Goal: Task Accomplishment & Management: Use online tool/utility

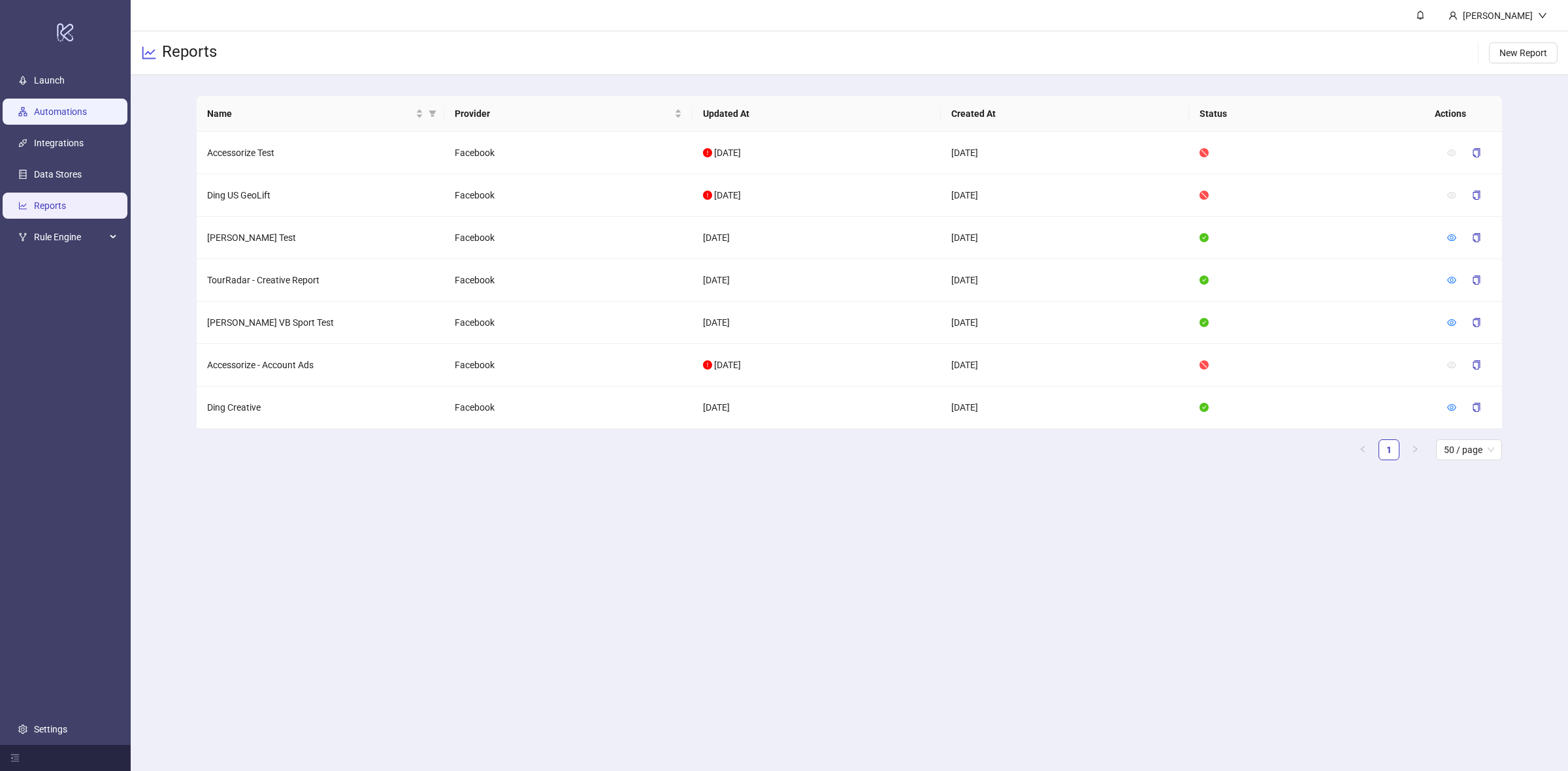
click at [40, 106] on link "Automations" at bounding box center [61, 111] width 53 height 11
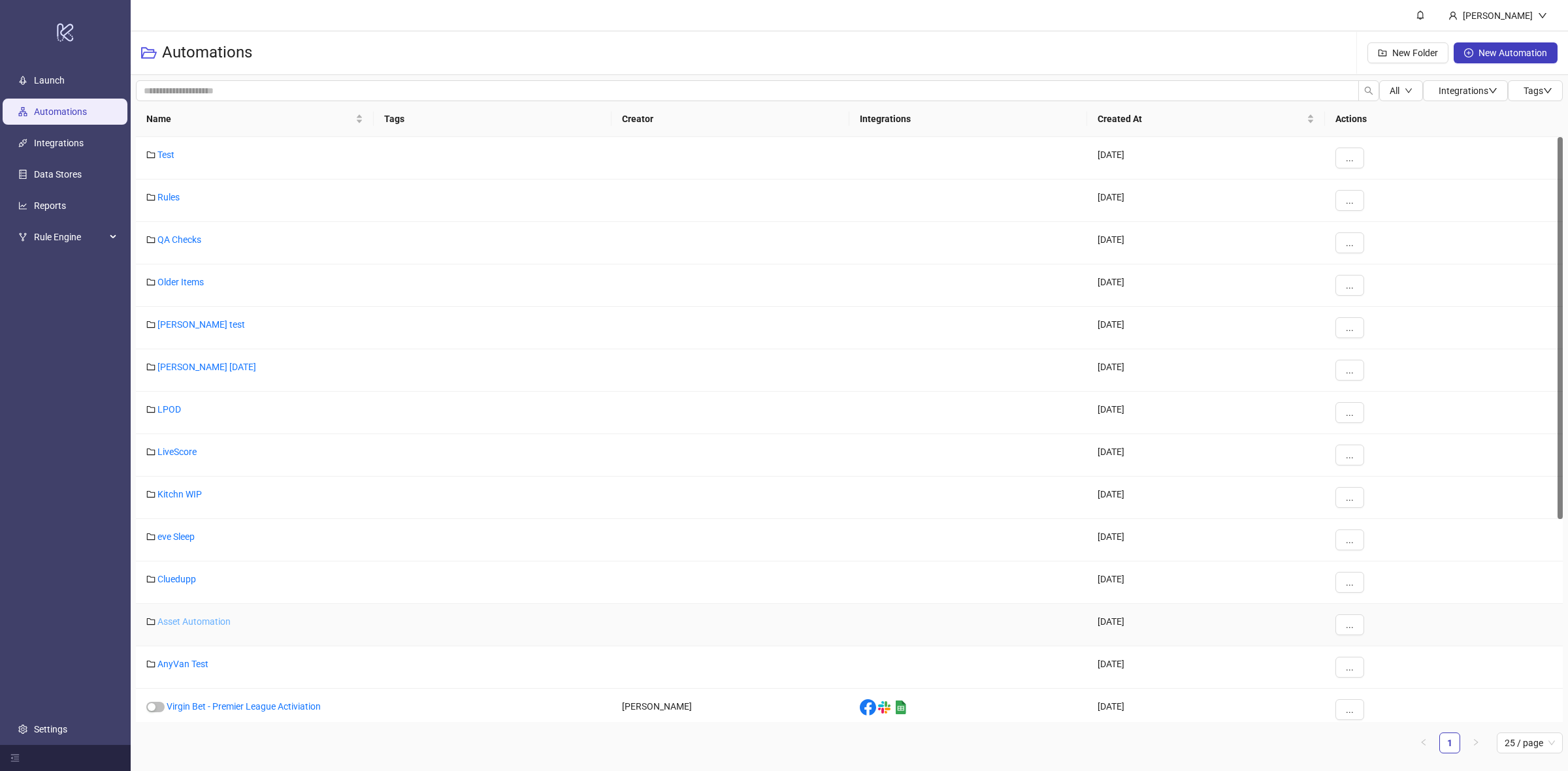
click at [223, 621] on link "Asset Automation" at bounding box center [194, 621] width 73 height 11
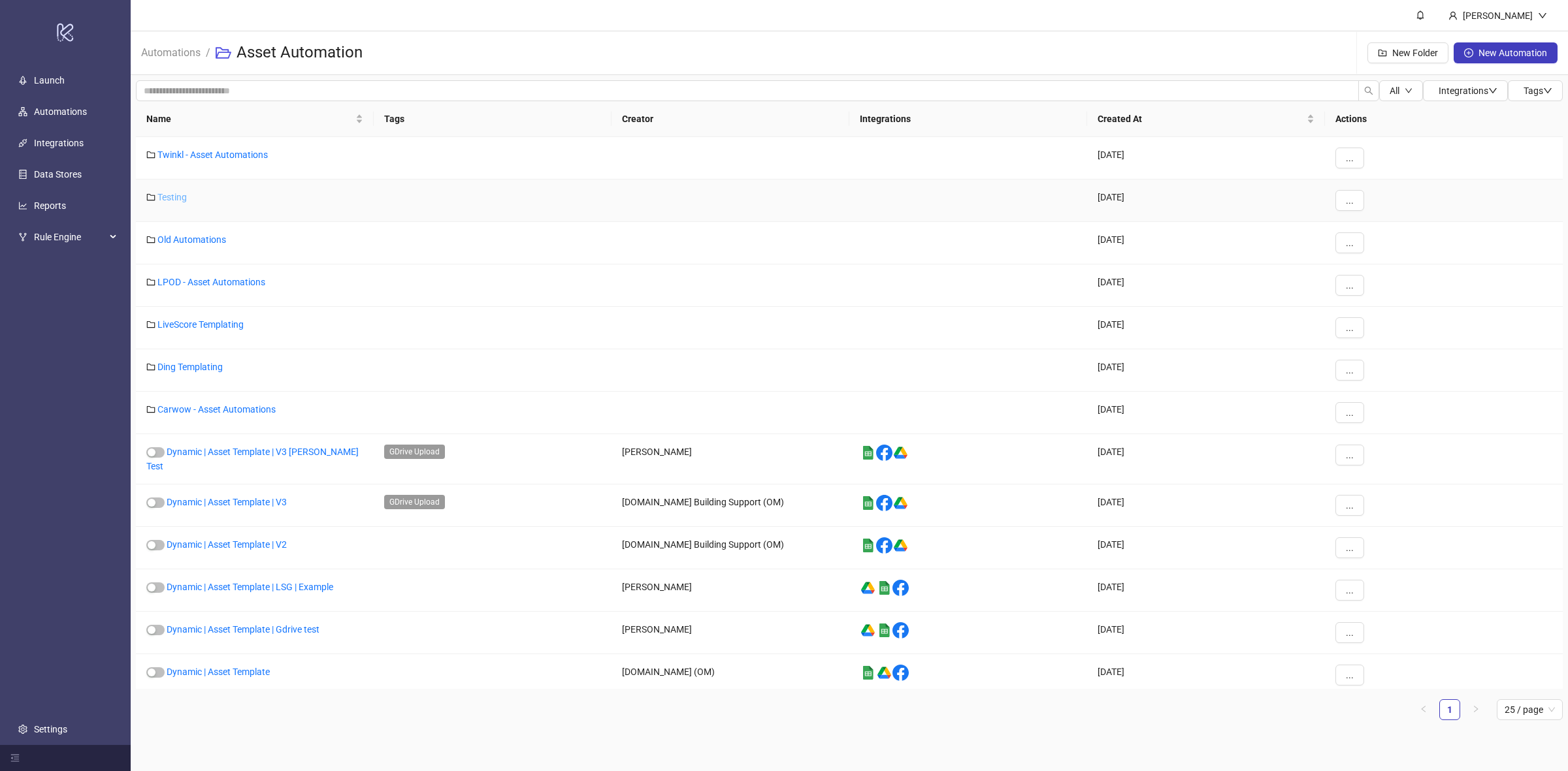
click at [180, 196] on link "Testing" at bounding box center [171, 197] width 29 height 11
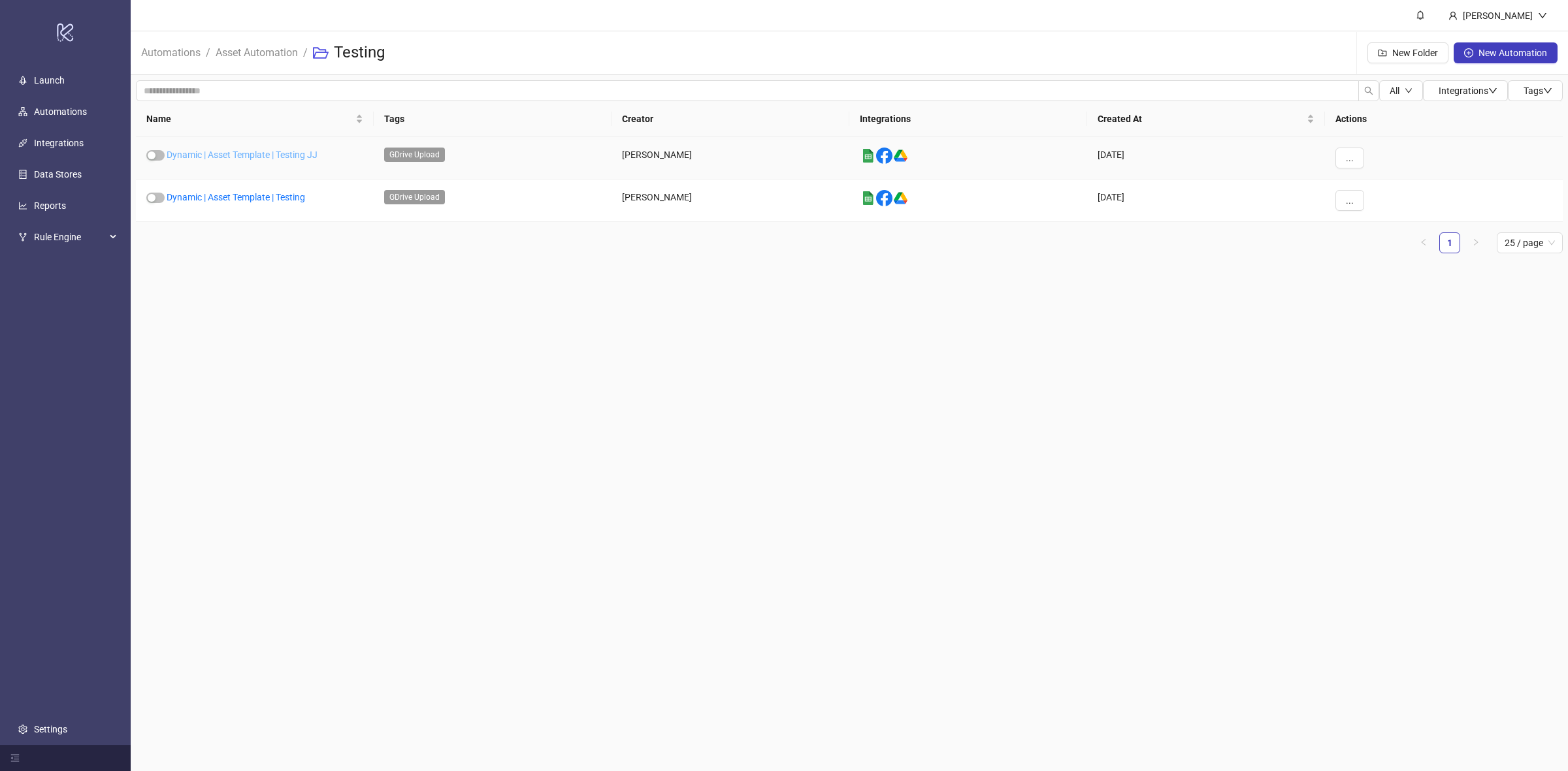
click at [279, 151] on link "Dynamic | Asset Template | Testing JJ" at bounding box center [241, 155] width 151 height 11
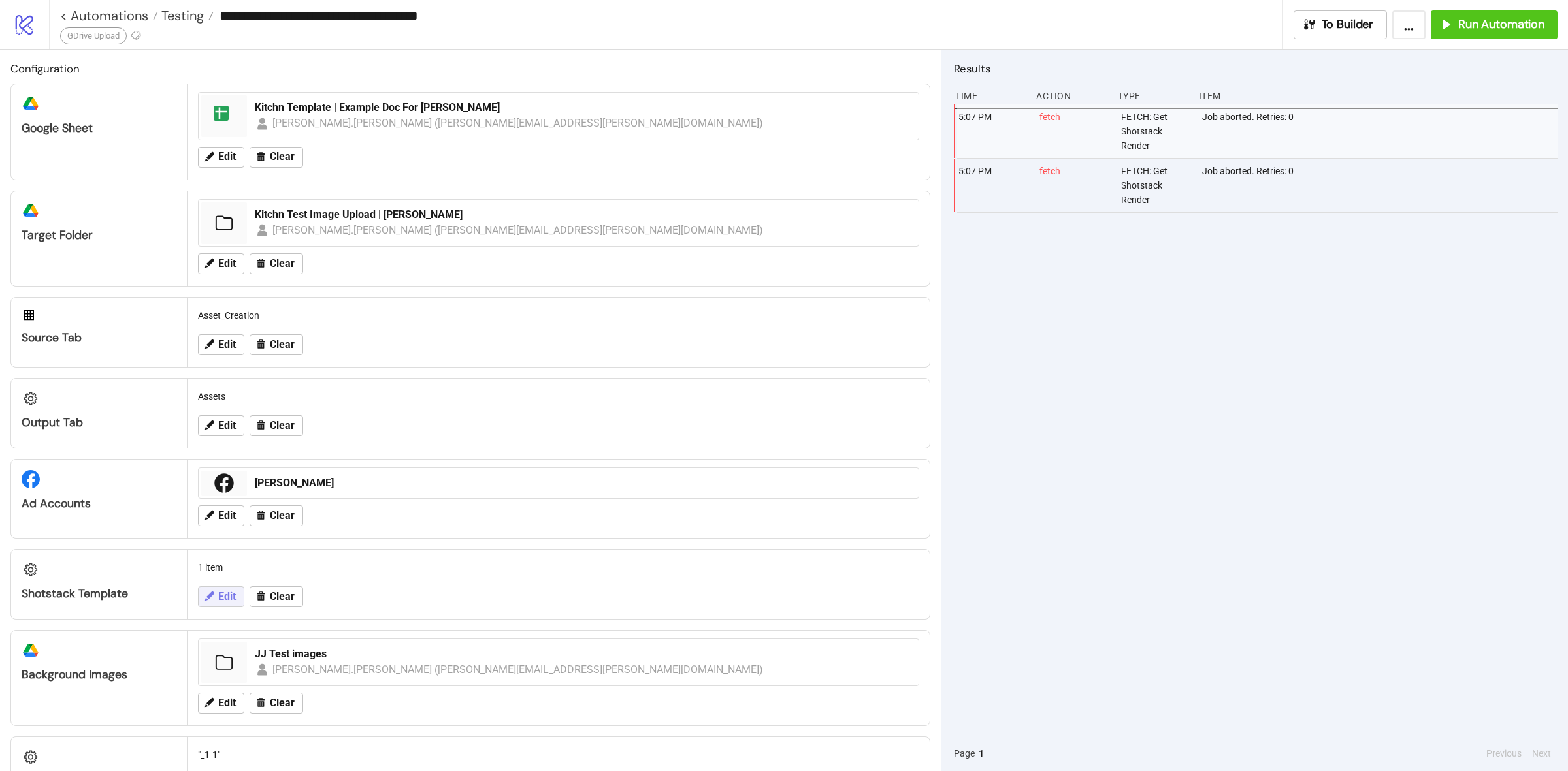
click at [220, 607] on button "Edit" at bounding box center [221, 596] width 47 height 21
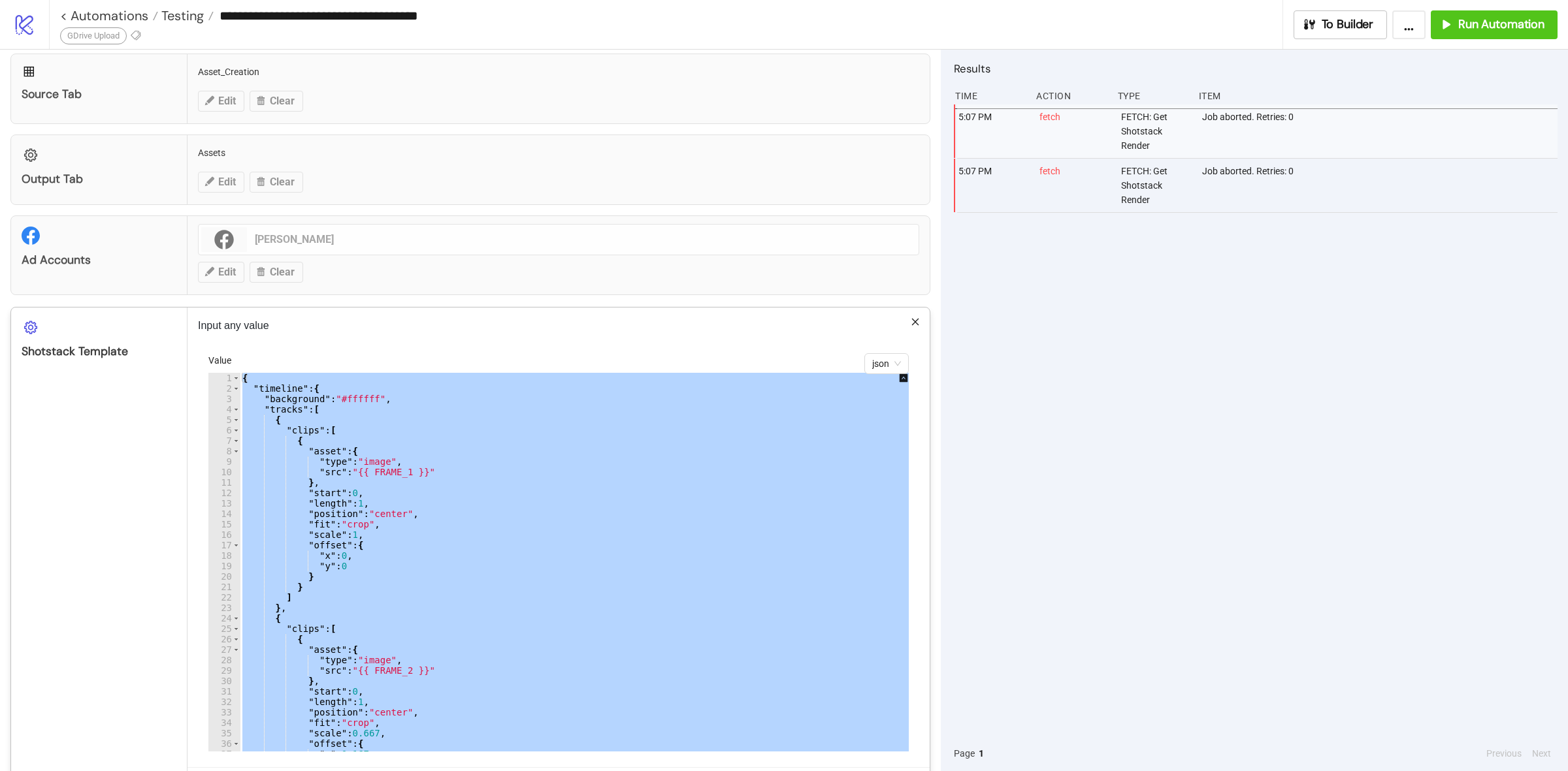
scroll to position [245, 0]
click at [397, 468] on div "{ "timeline" : { "background" : "#ffffff" , "tracks" : [ { "clips" : [ { "asset…" at bounding box center [583, 561] width 687 height 378
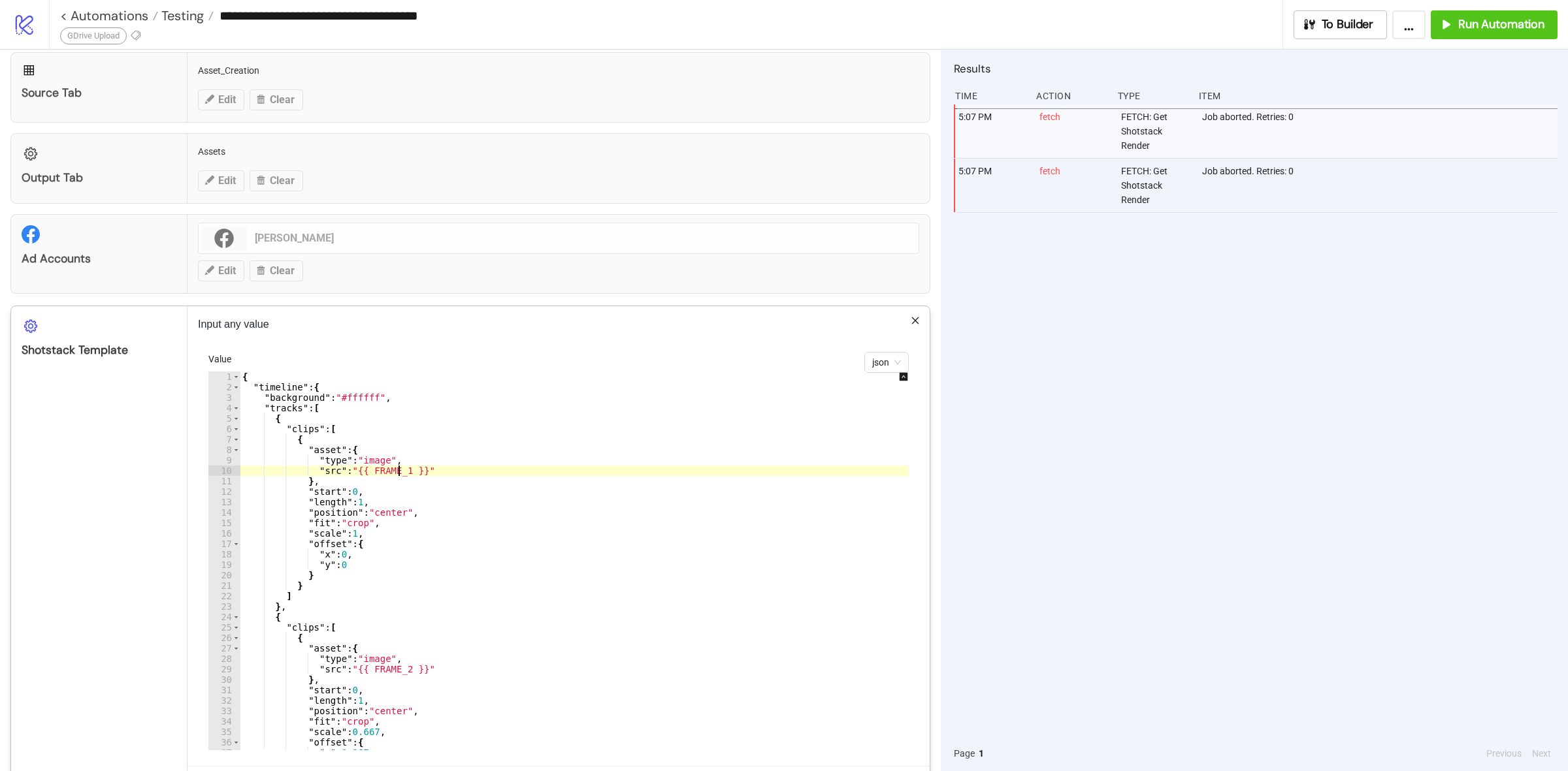
click at [397, 468] on div "{ "timeline" : { "background" : "#ffffff" , "tracks" : [ { "clips" : [ { "asset…" at bounding box center [583, 571] width 687 height 400
click at [398, 671] on div "{ "timeline" : { "background" : "#ffffff" , "tracks" : [ { "clips" : [ { "asset…" at bounding box center [583, 571] width 687 height 400
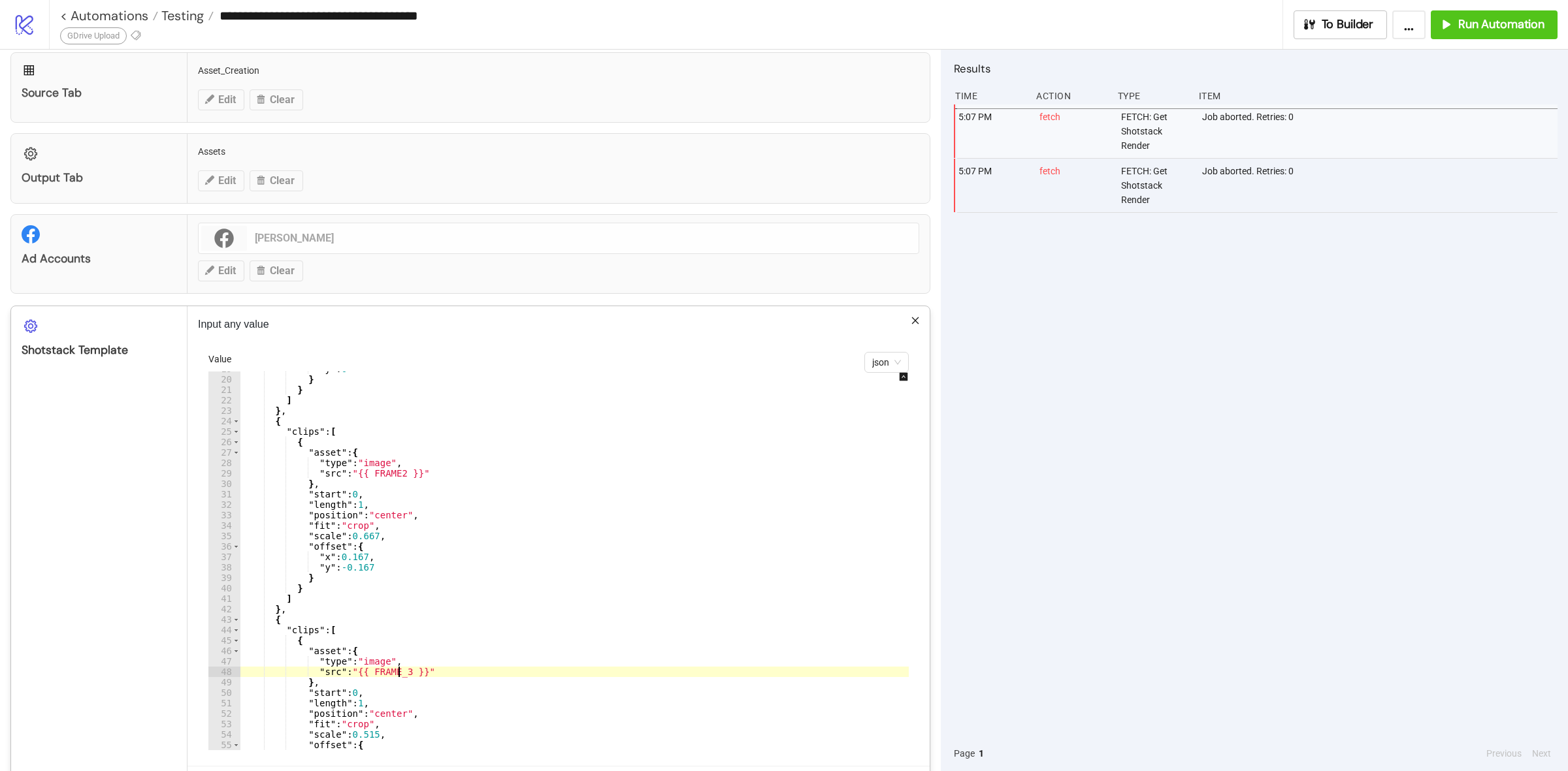
click at [398, 671] on div ""y" : 0 } } ] } , { "clips" : [ { "asset" : { "type" : "image" , "src" : "{{ FR…" at bounding box center [583, 563] width 687 height 400
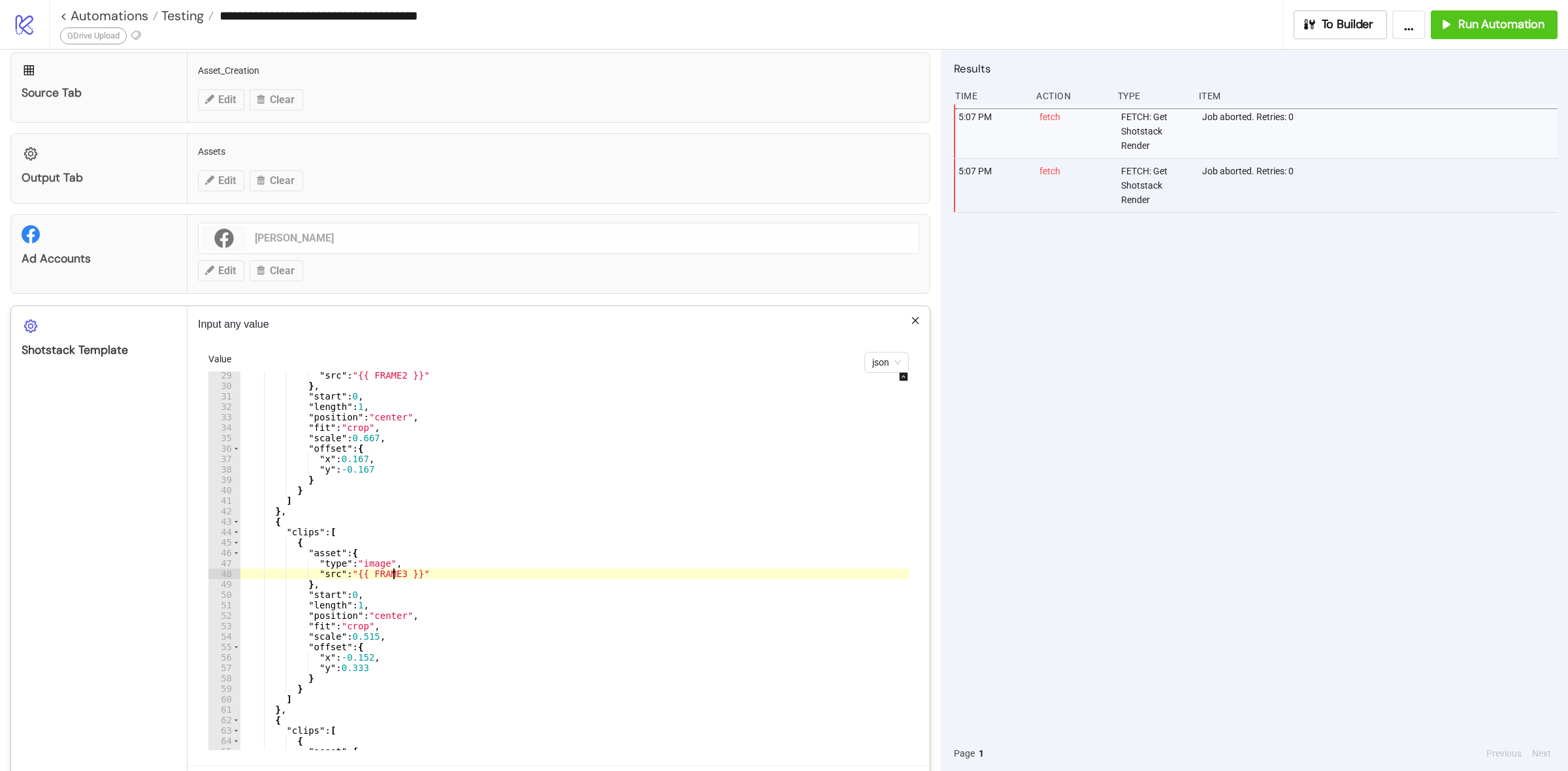
scroll to position [392, 0]
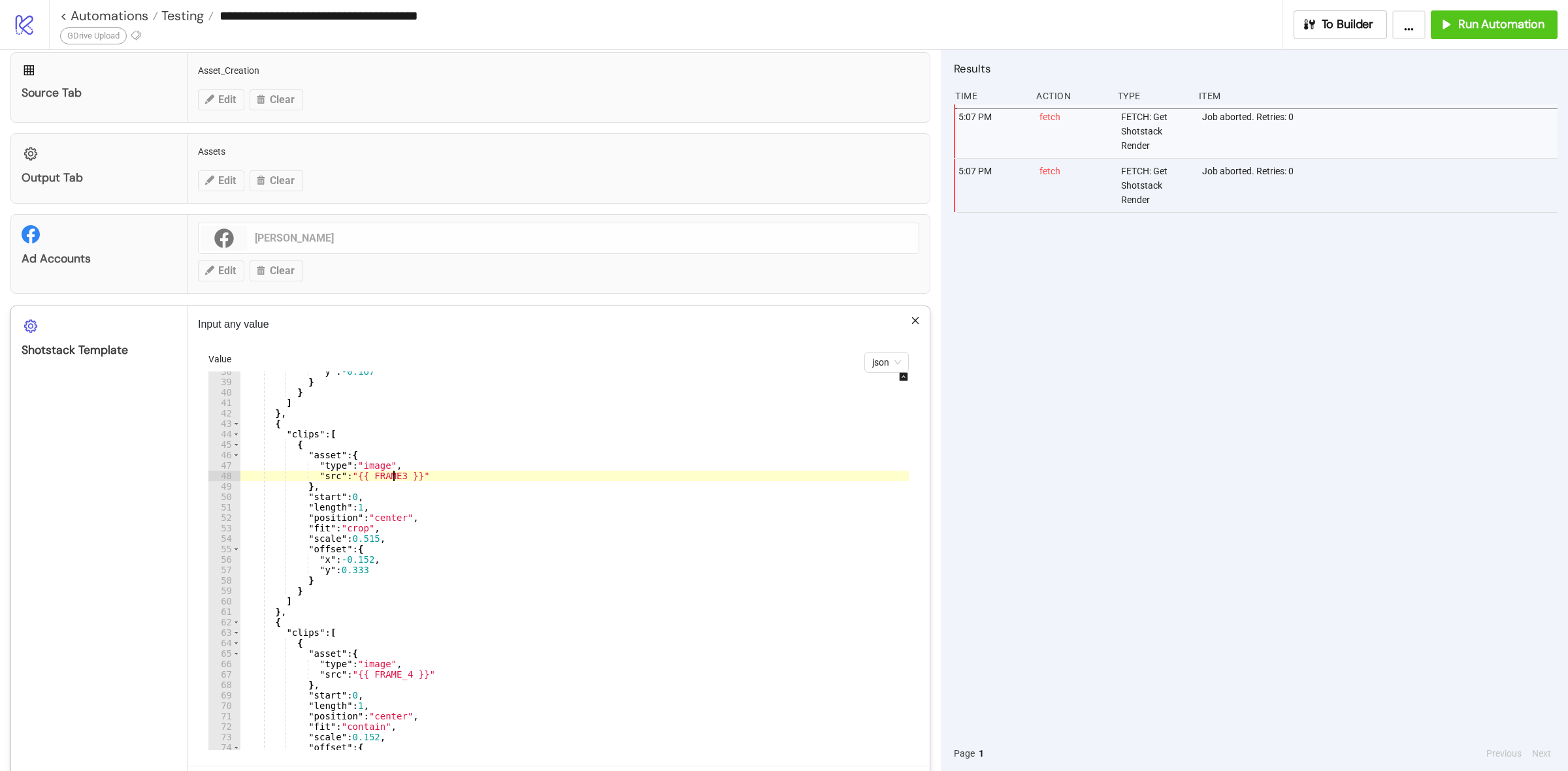
click at [400, 677] on div ""y" : -0.167 } } ] } , { "clips" : [ { "asset" : { "type" : "image" , "src" : "…" at bounding box center [583, 566] width 687 height 400
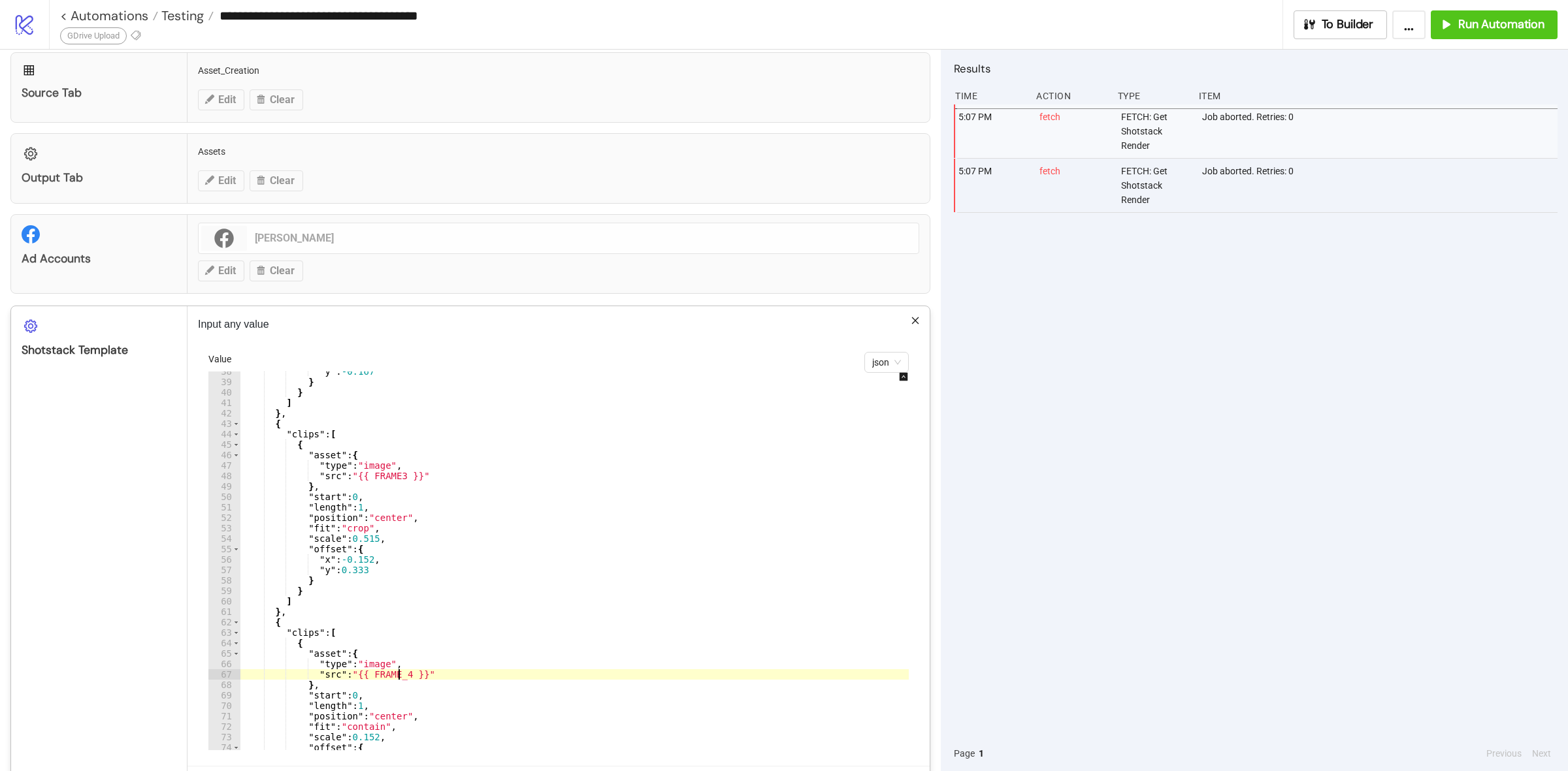
type textarea "**********"
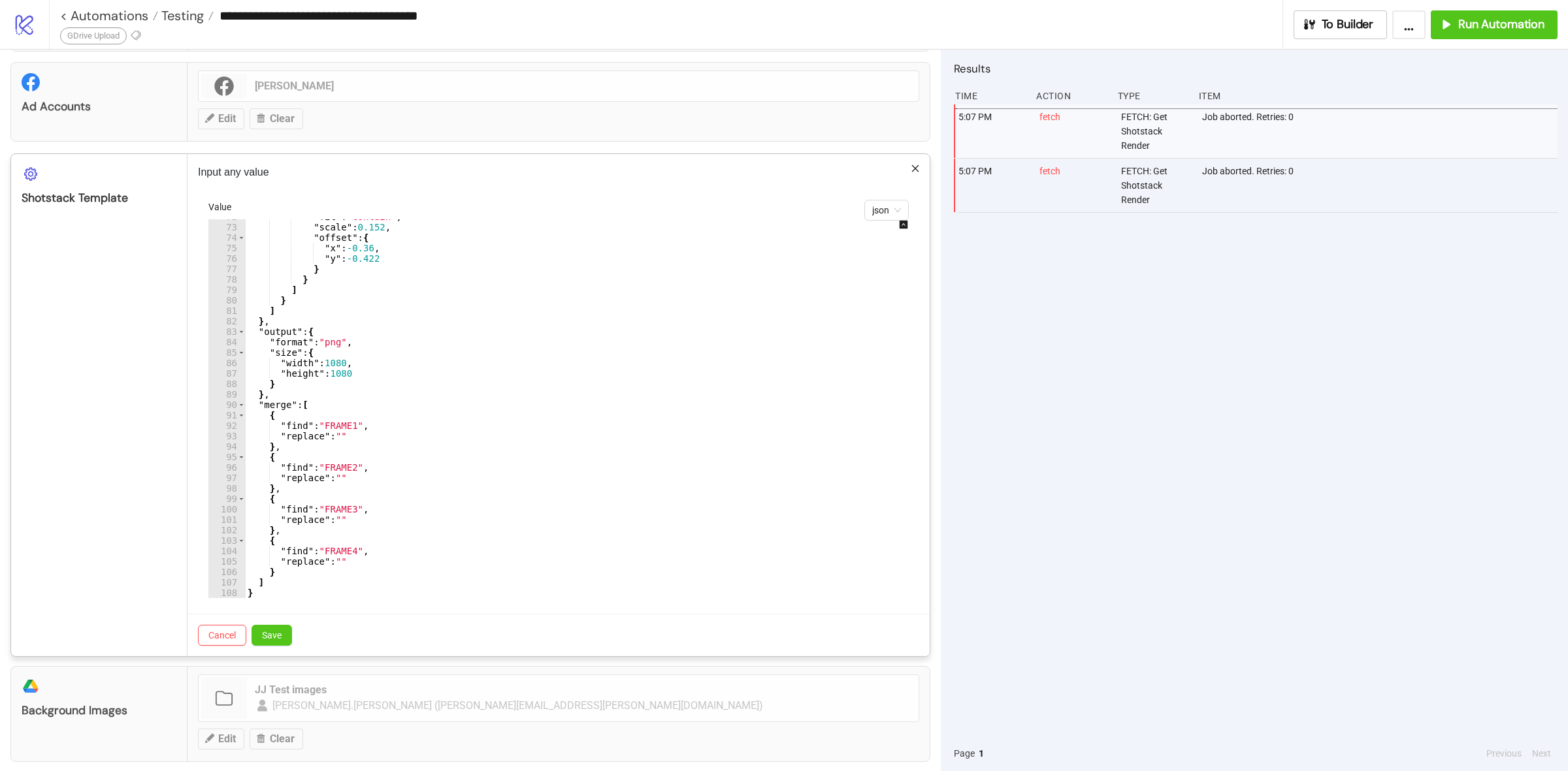
scroll to position [490, 0]
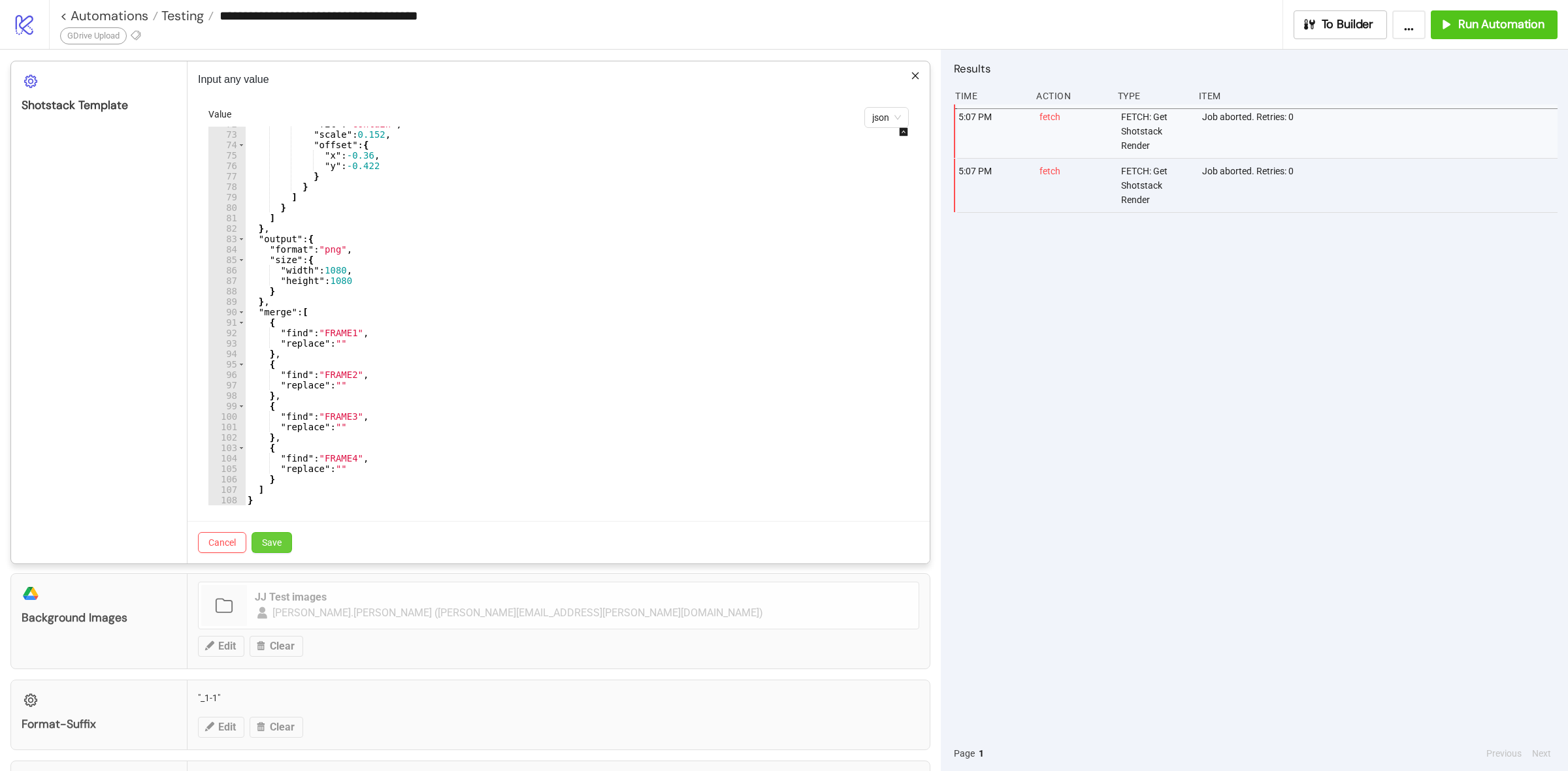
click at [269, 541] on span "Save" at bounding box center [272, 542] width 20 height 11
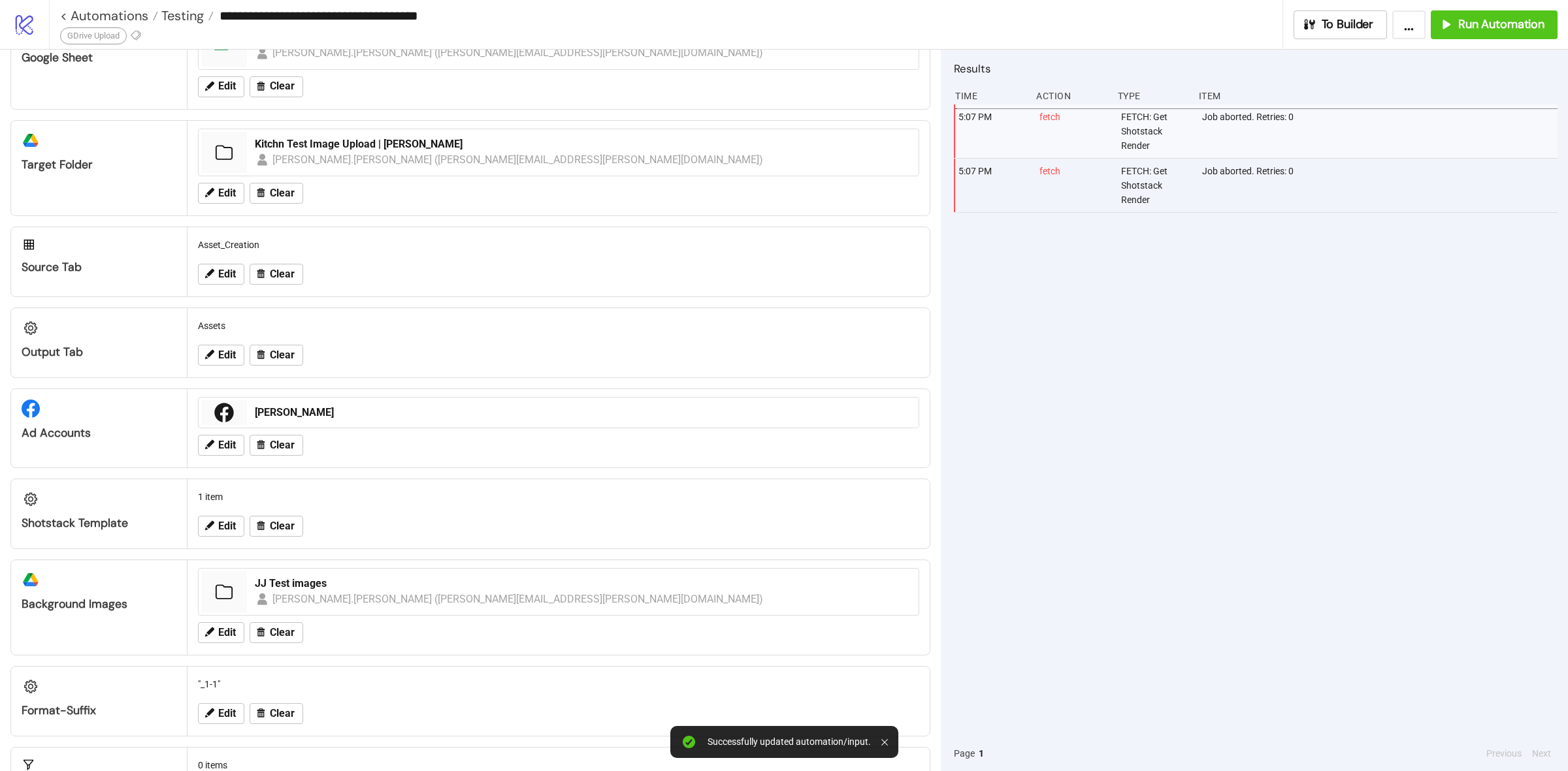
scroll to position [0, 0]
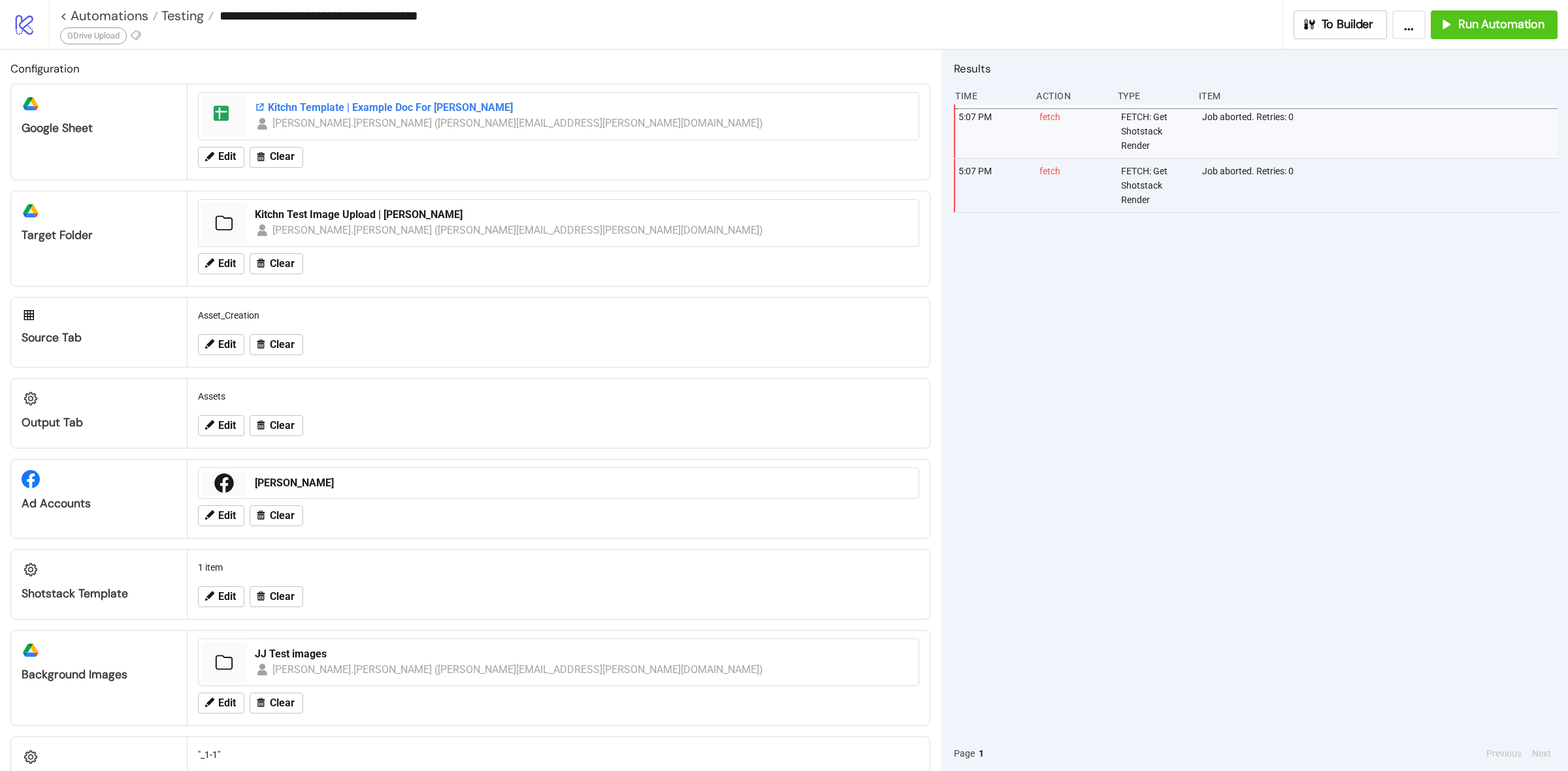
click at [361, 105] on div "Kitchn Template | Example Doc For [PERSON_NAME]" at bounding box center [582, 107] width 655 height 14
click at [1336, 17] on span "To Builder" at bounding box center [1348, 24] width 52 height 15
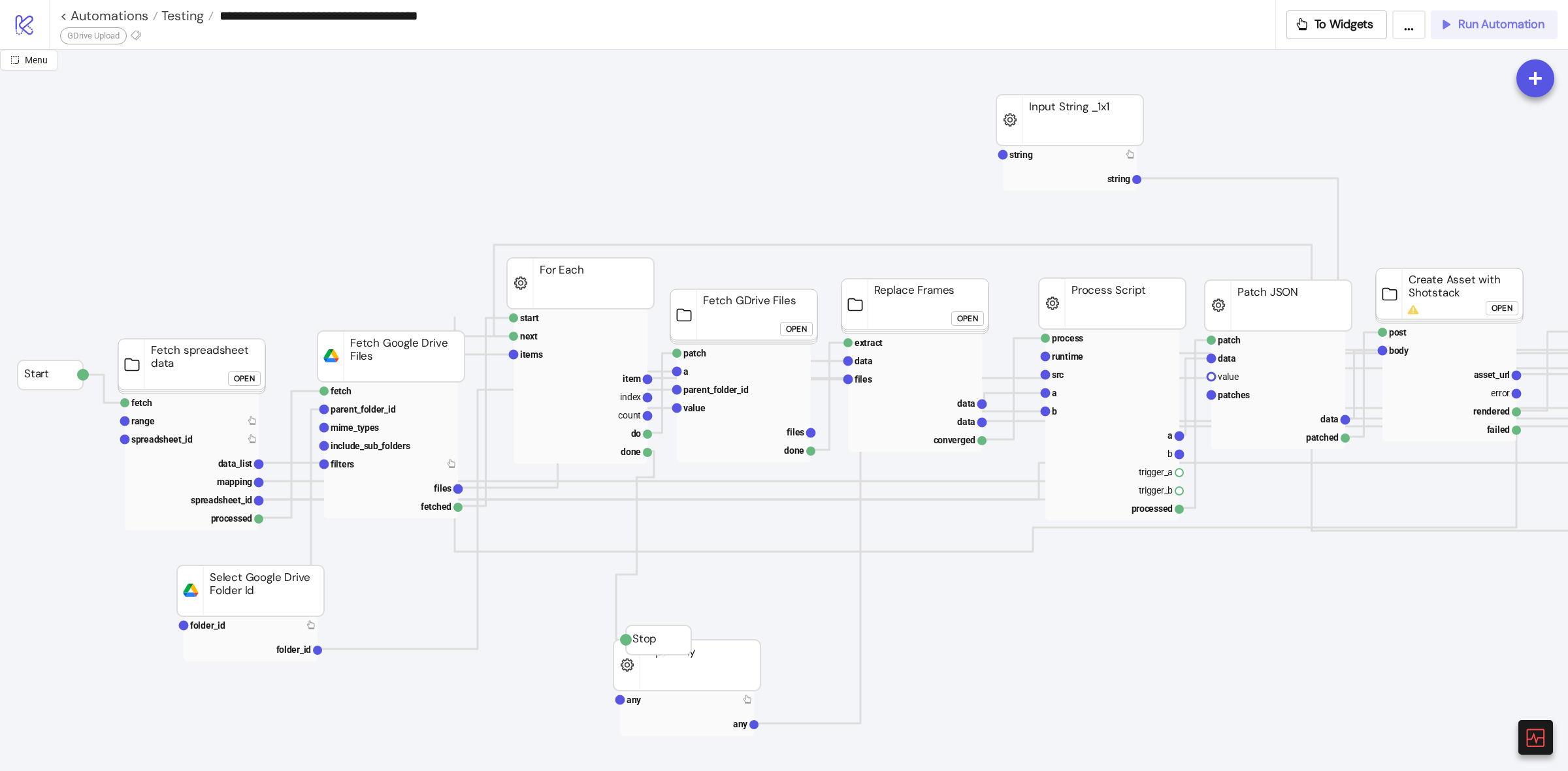
click at [1465, 22] on span "Run Automation" at bounding box center [1501, 24] width 87 height 15
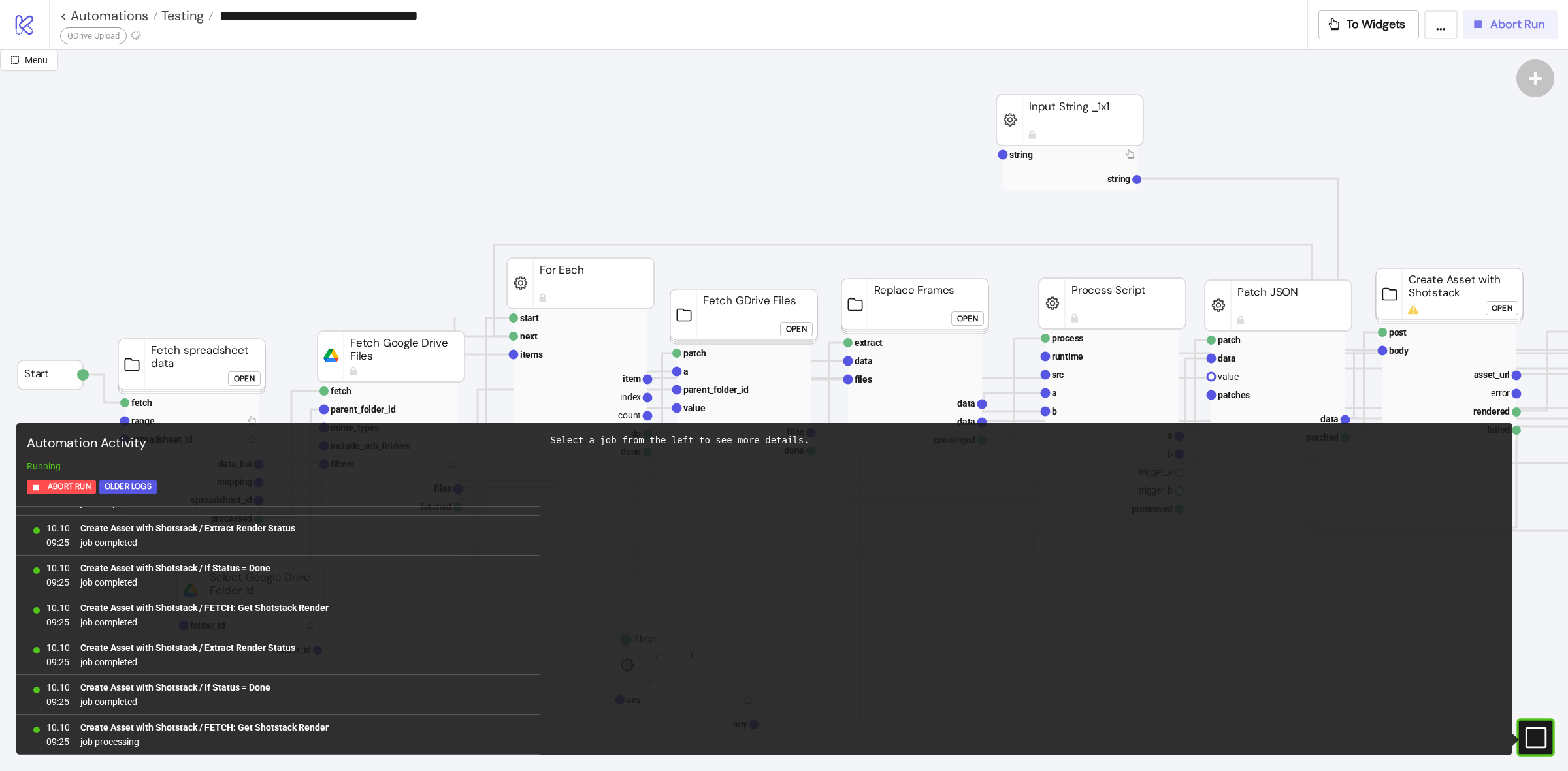
click at [1491, 21] on span "Abort Run" at bounding box center [1516, 24] width 54 height 15
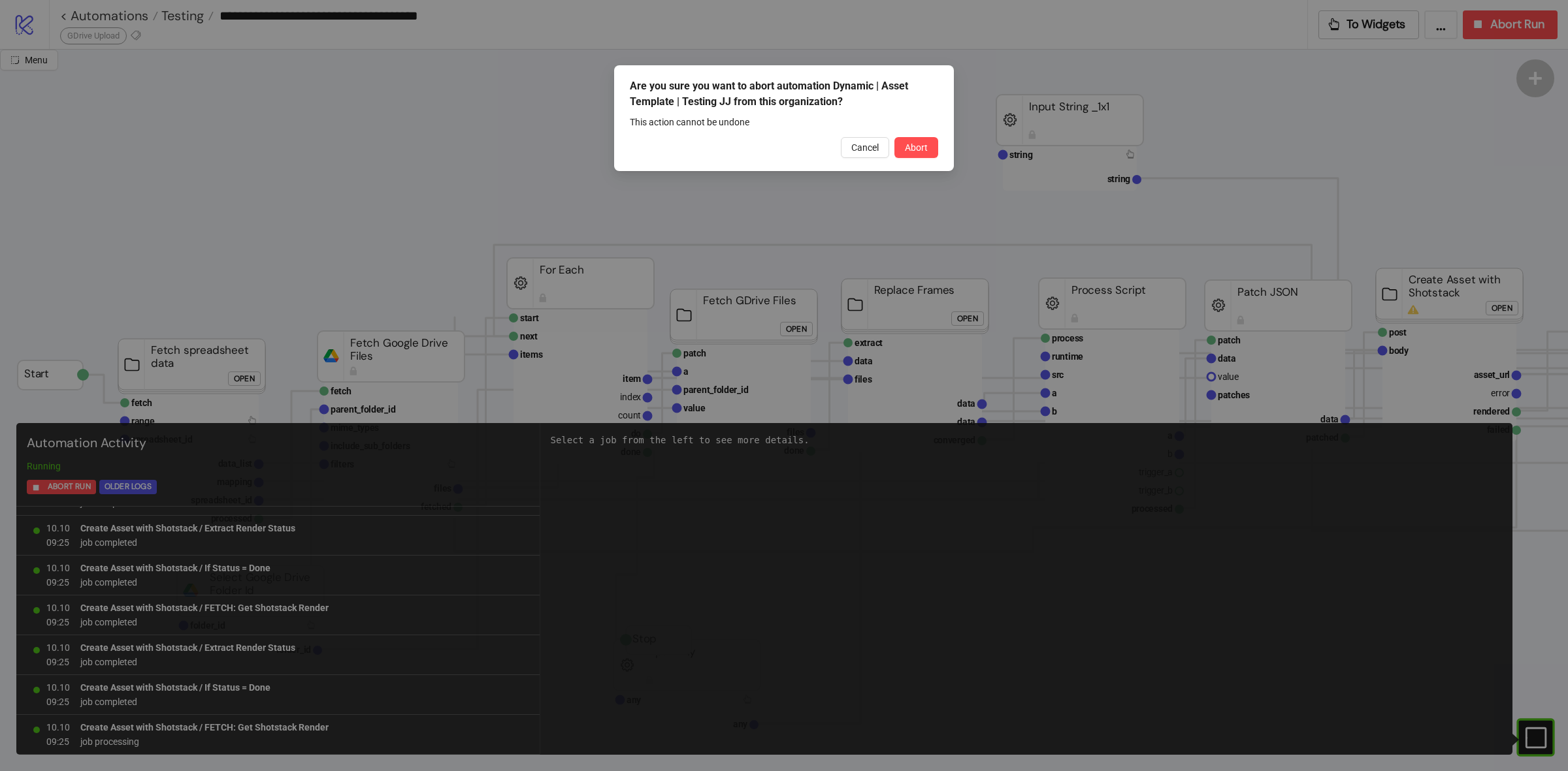
click at [908, 145] on span "Abort" at bounding box center [916, 147] width 22 height 11
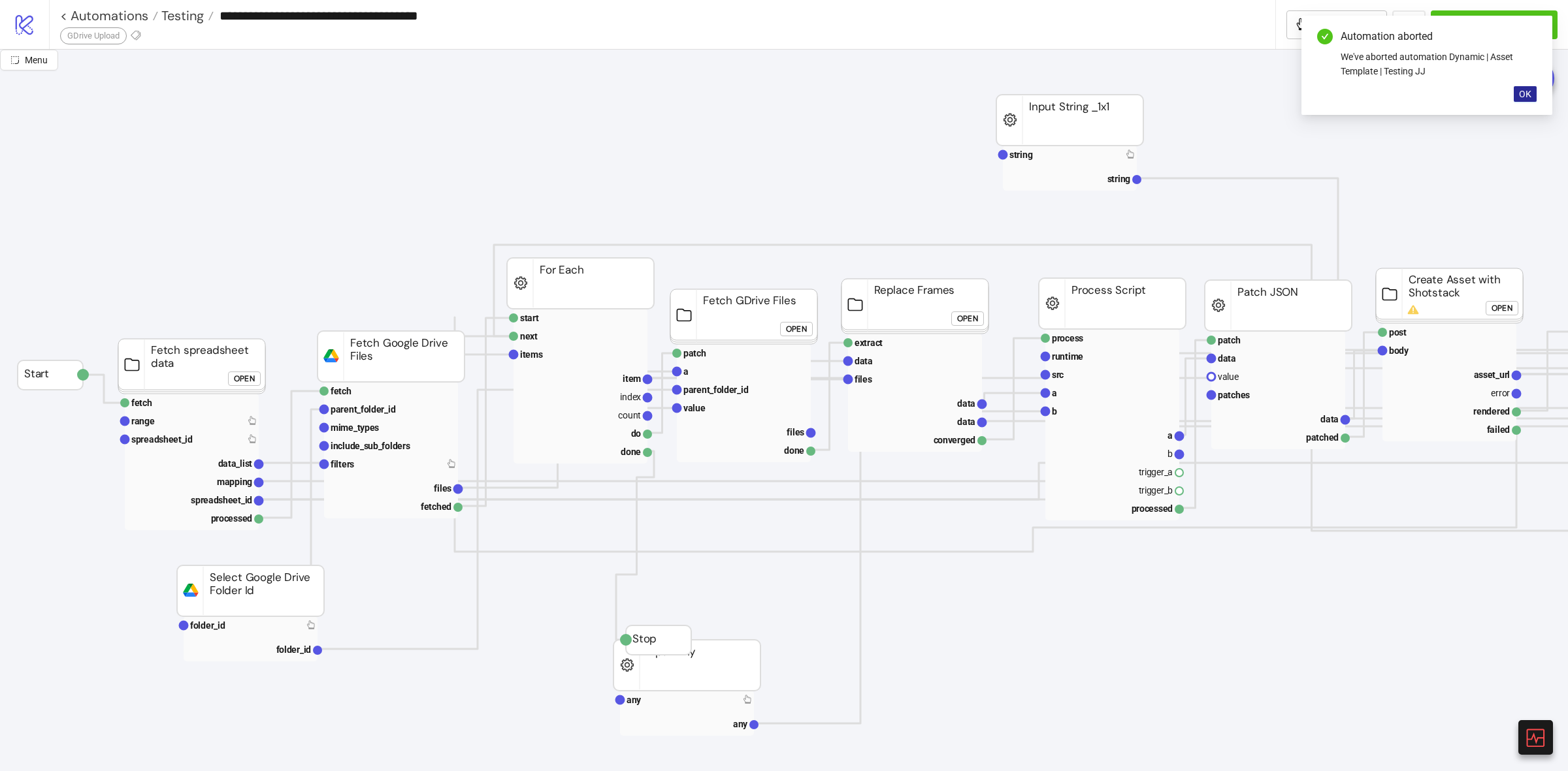
click at [1531, 92] on span "OK" at bounding box center [1525, 94] width 12 height 11
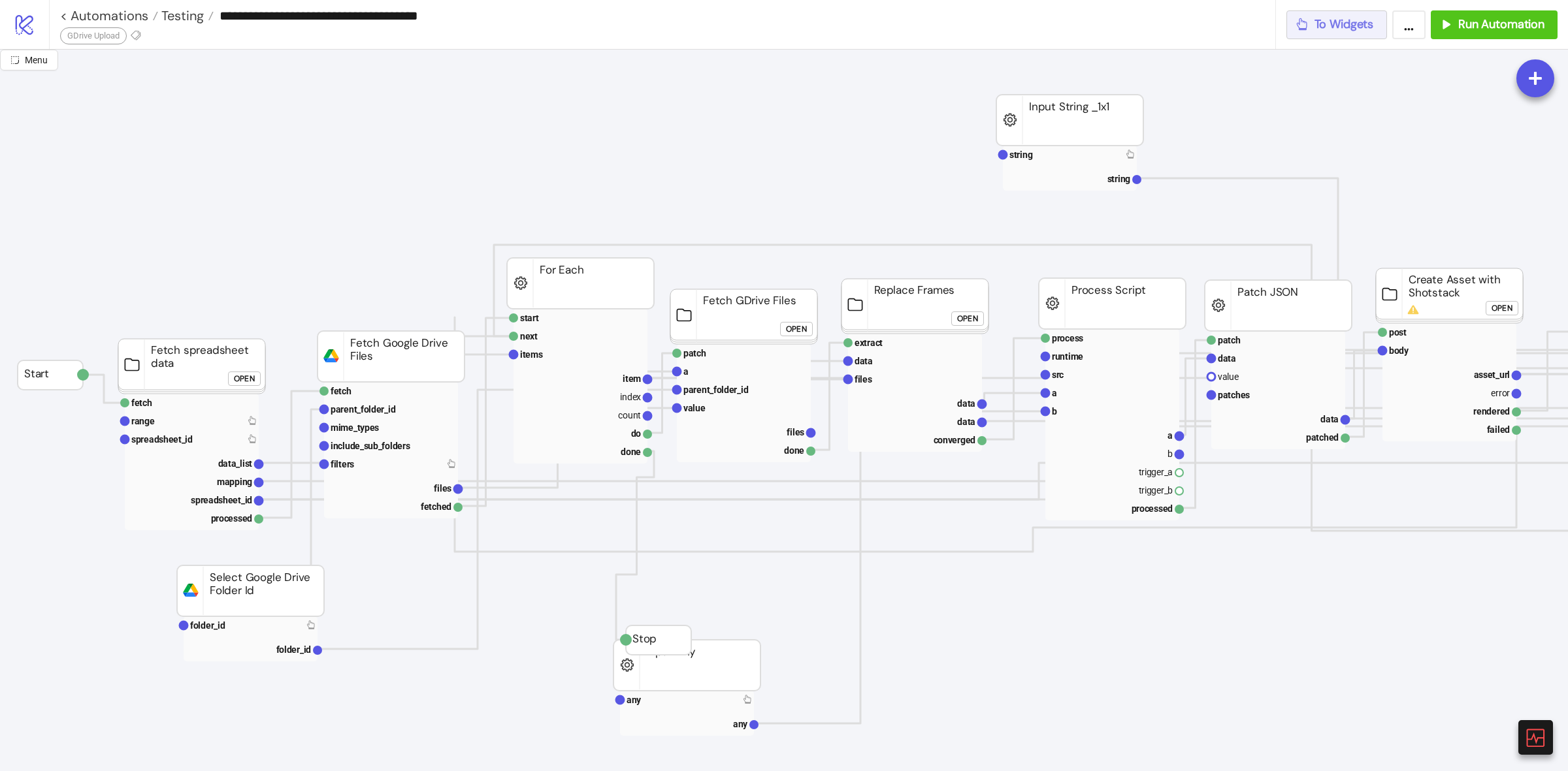
click at [1333, 28] on span "To Widgets" at bounding box center [1343, 24] width 59 height 15
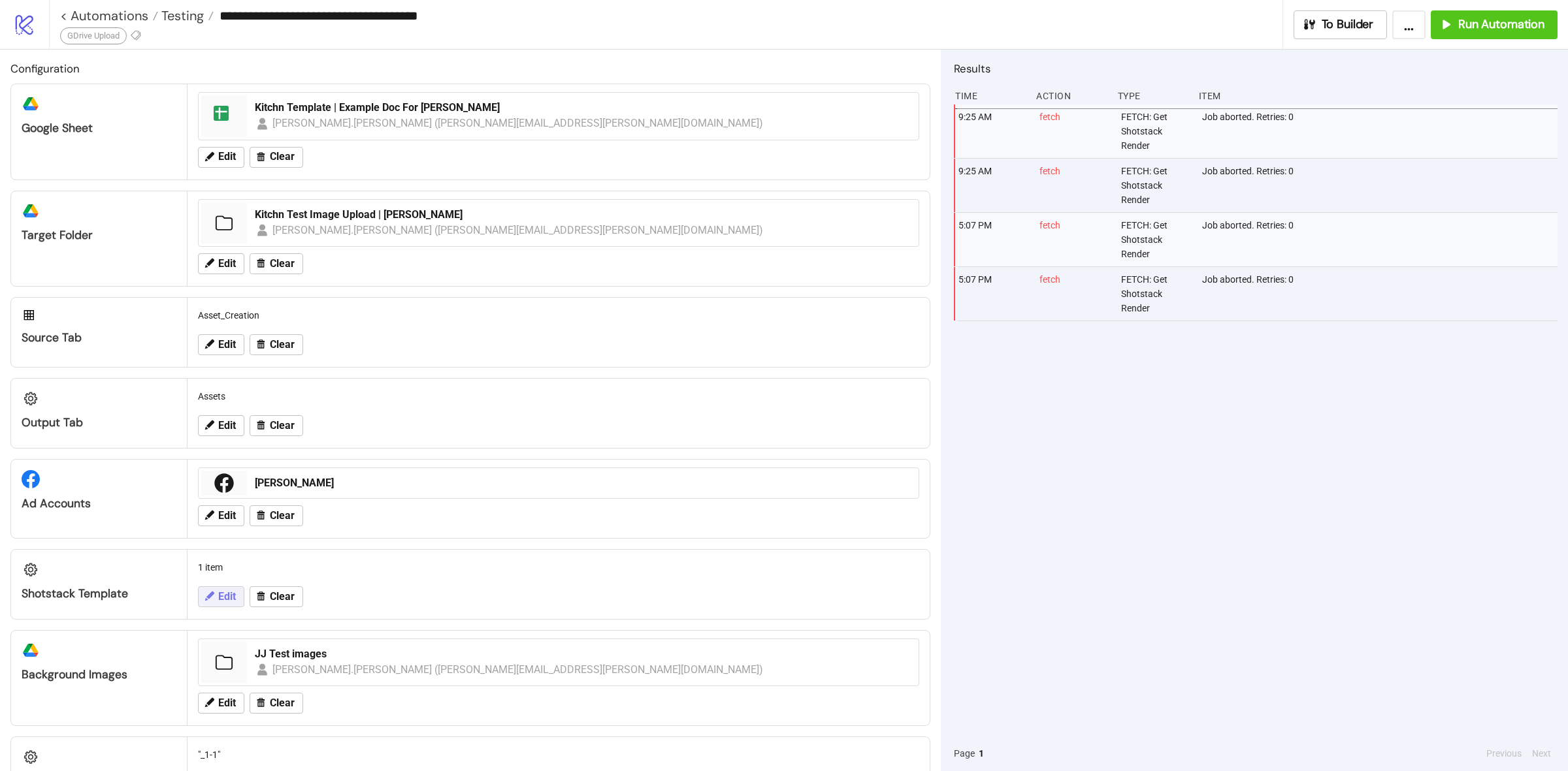
click at [225, 595] on span "Edit" at bounding box center [226, 597] width 17 height 12
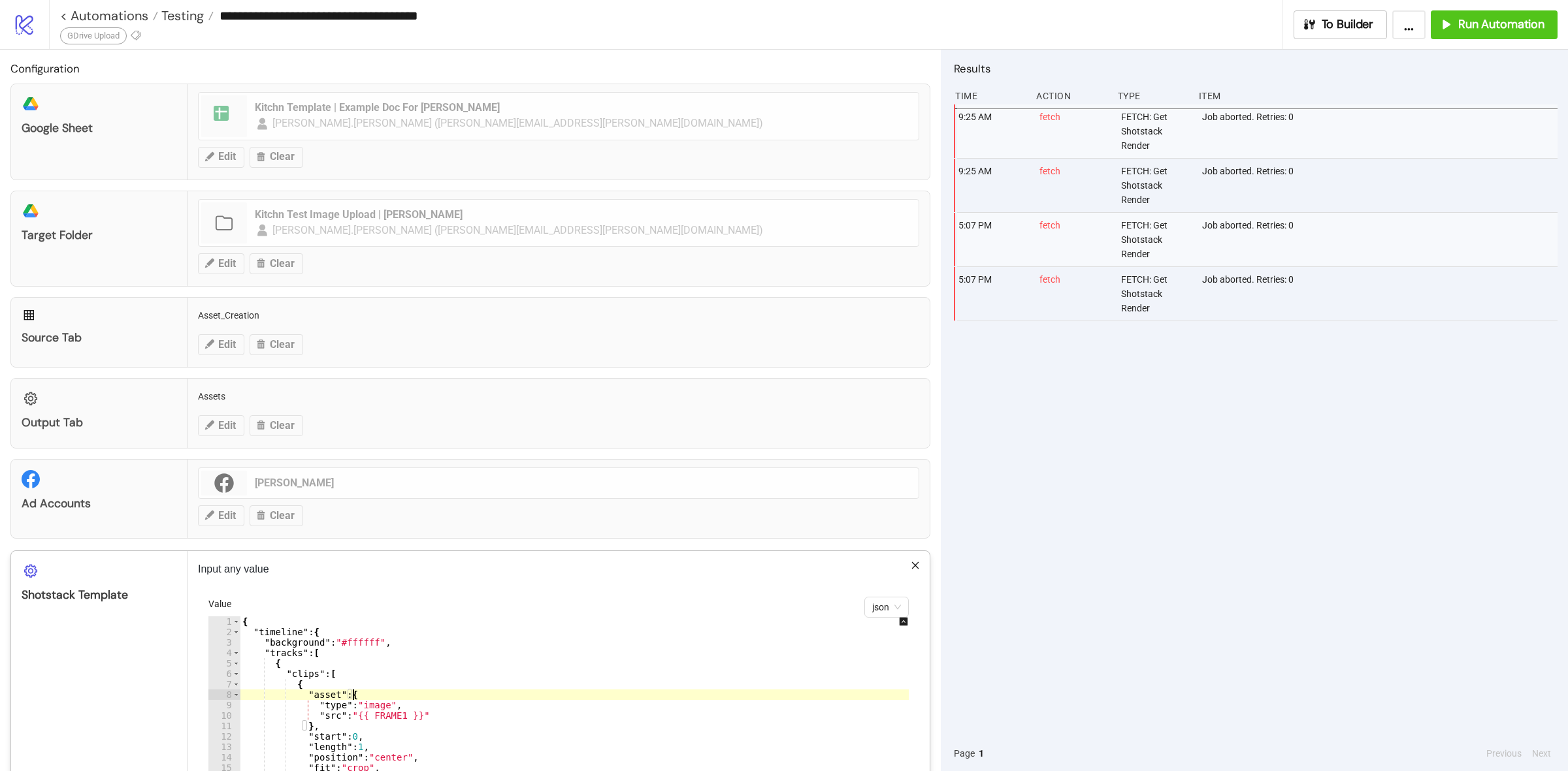
scroll to position [163, 0]
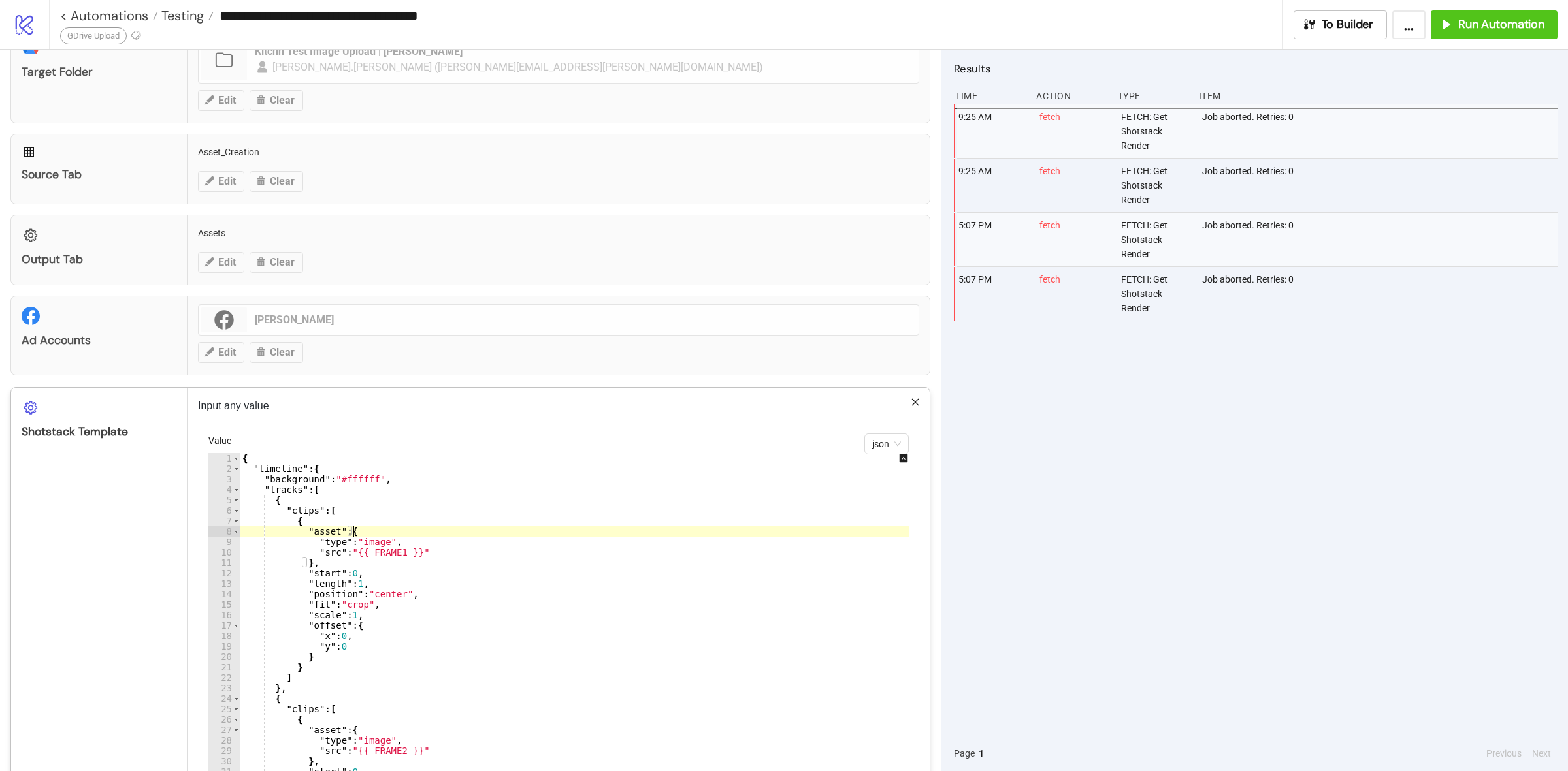
click at [418, 588] on div "{ "timeline" : { "background" : "#ffffff" , "tracks" : [ { "clips" : [ { "asset…" at bounding box center [583, 653] width 687 height 400
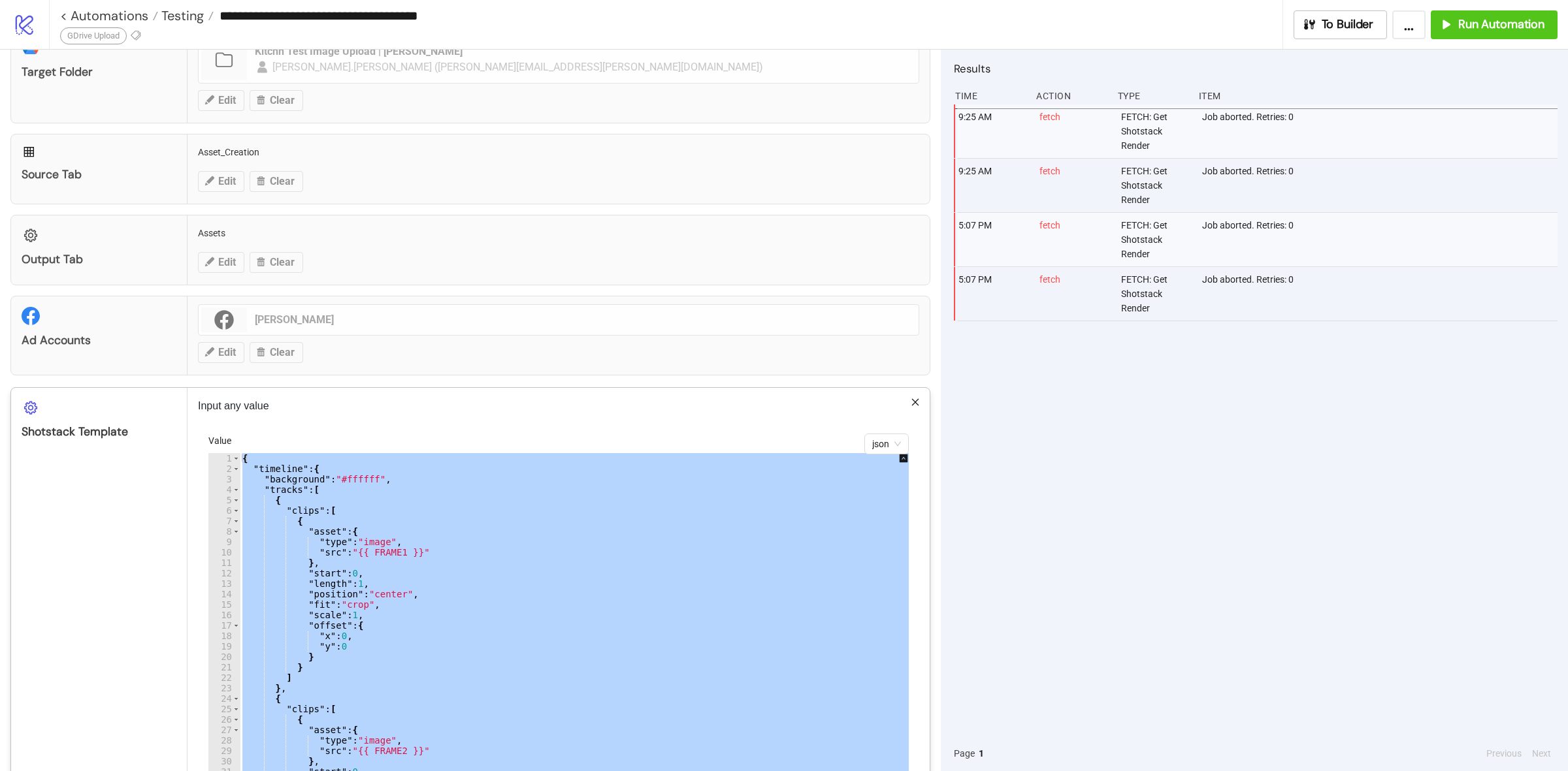
paste textarea "Cursor at row 108"
type textarea "*"
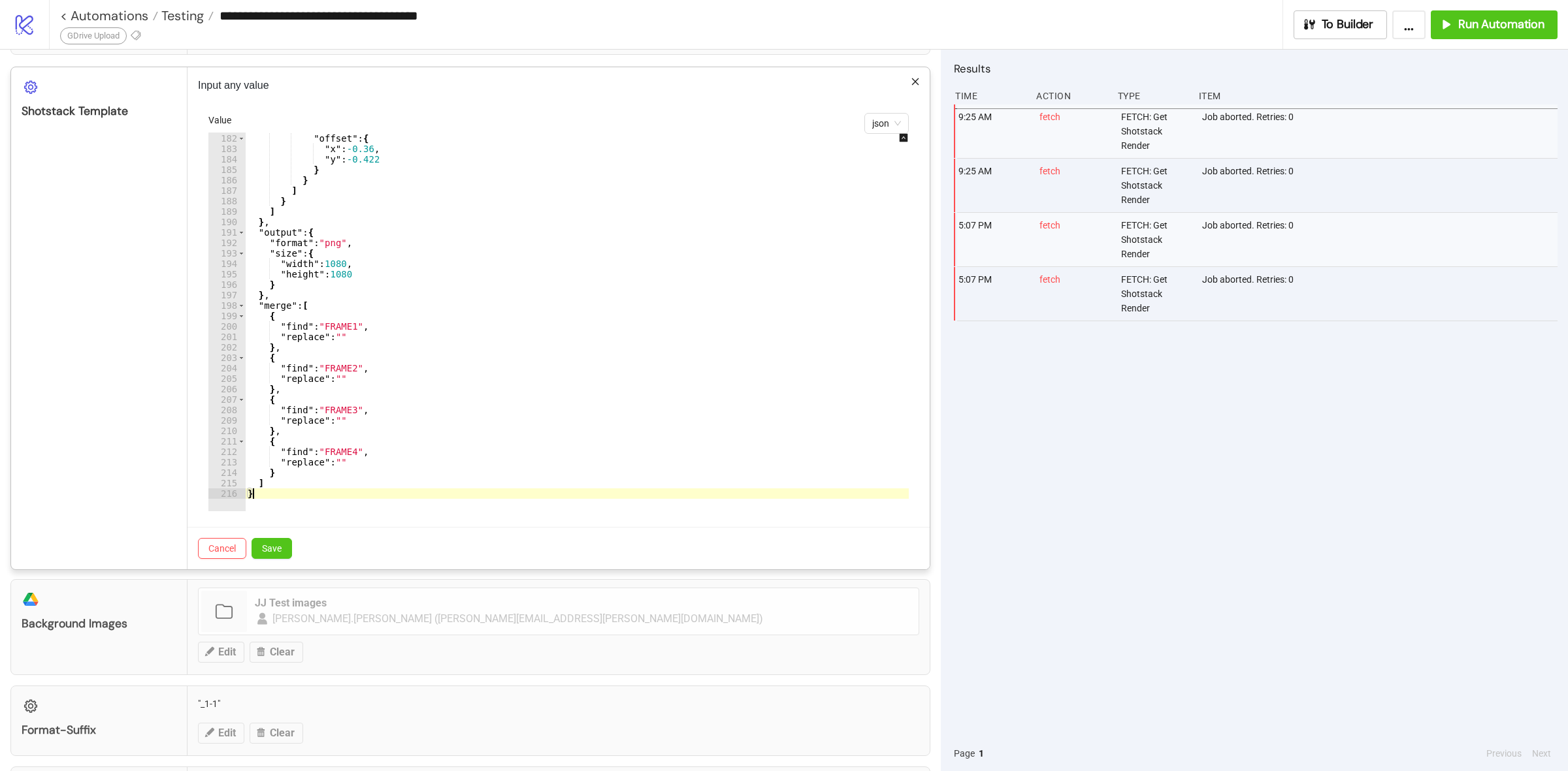
scroll to position [490, 0]
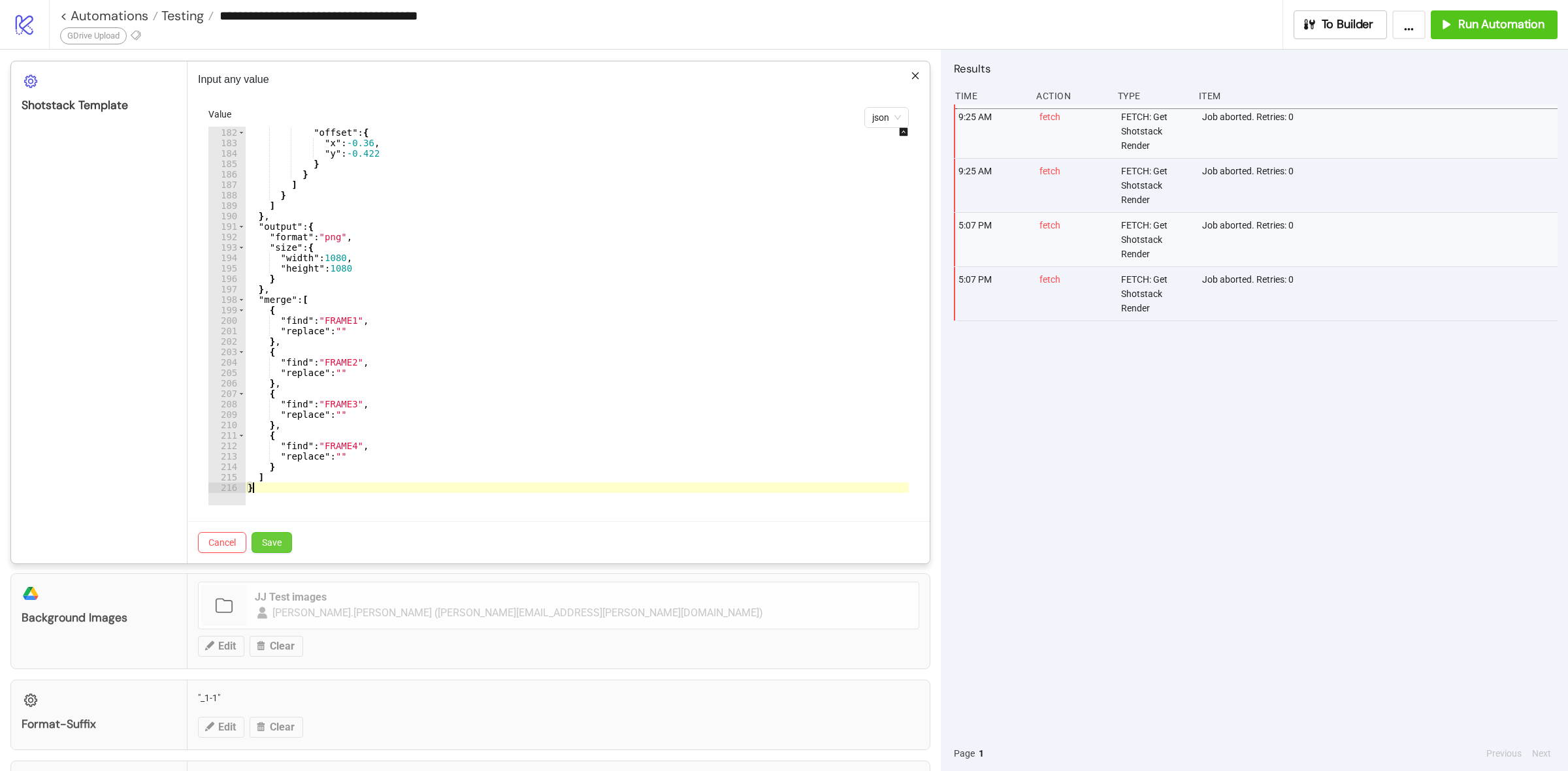
click at [272, 546] on span "Save" at bounding box center [272, 542] width 20 height 11
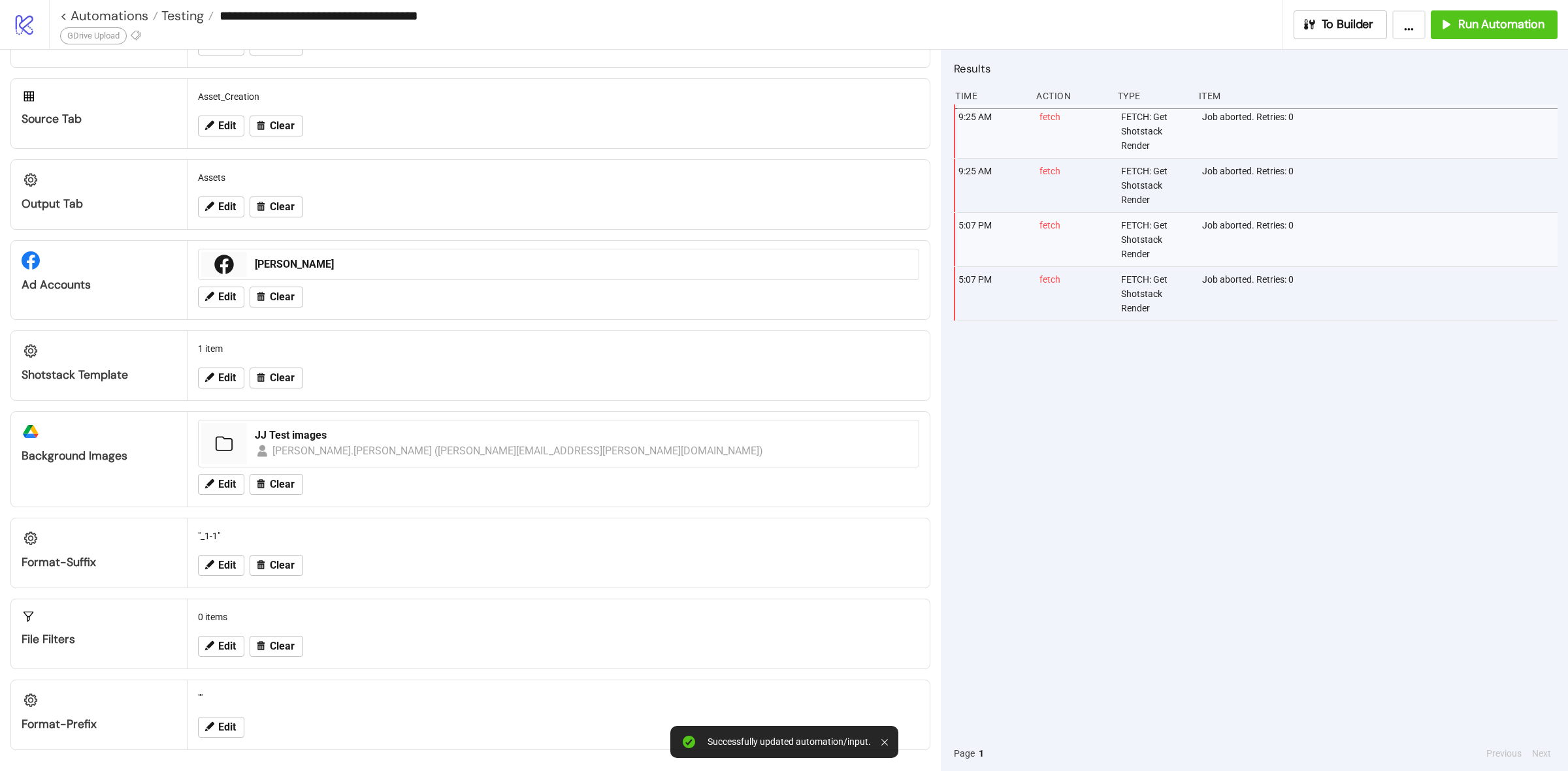
scroll to position [223, 0]
click at [1337, 12] on button "To Builder" at bounding box center [1340, 25] width 94 height 29
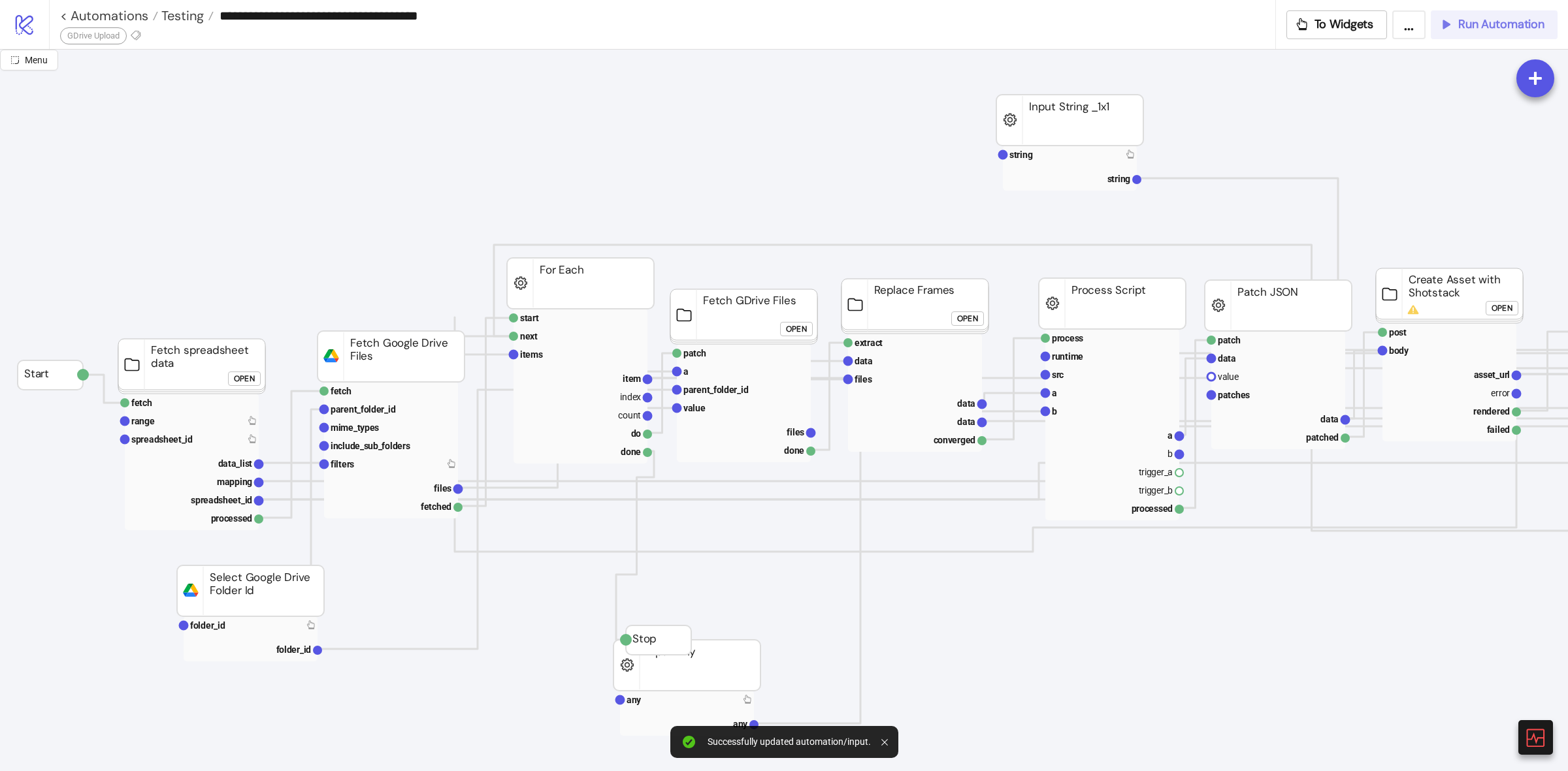
click at [1492, 22] on span "Run Automation" at bounding box center [1501, 24] width 87 height 15
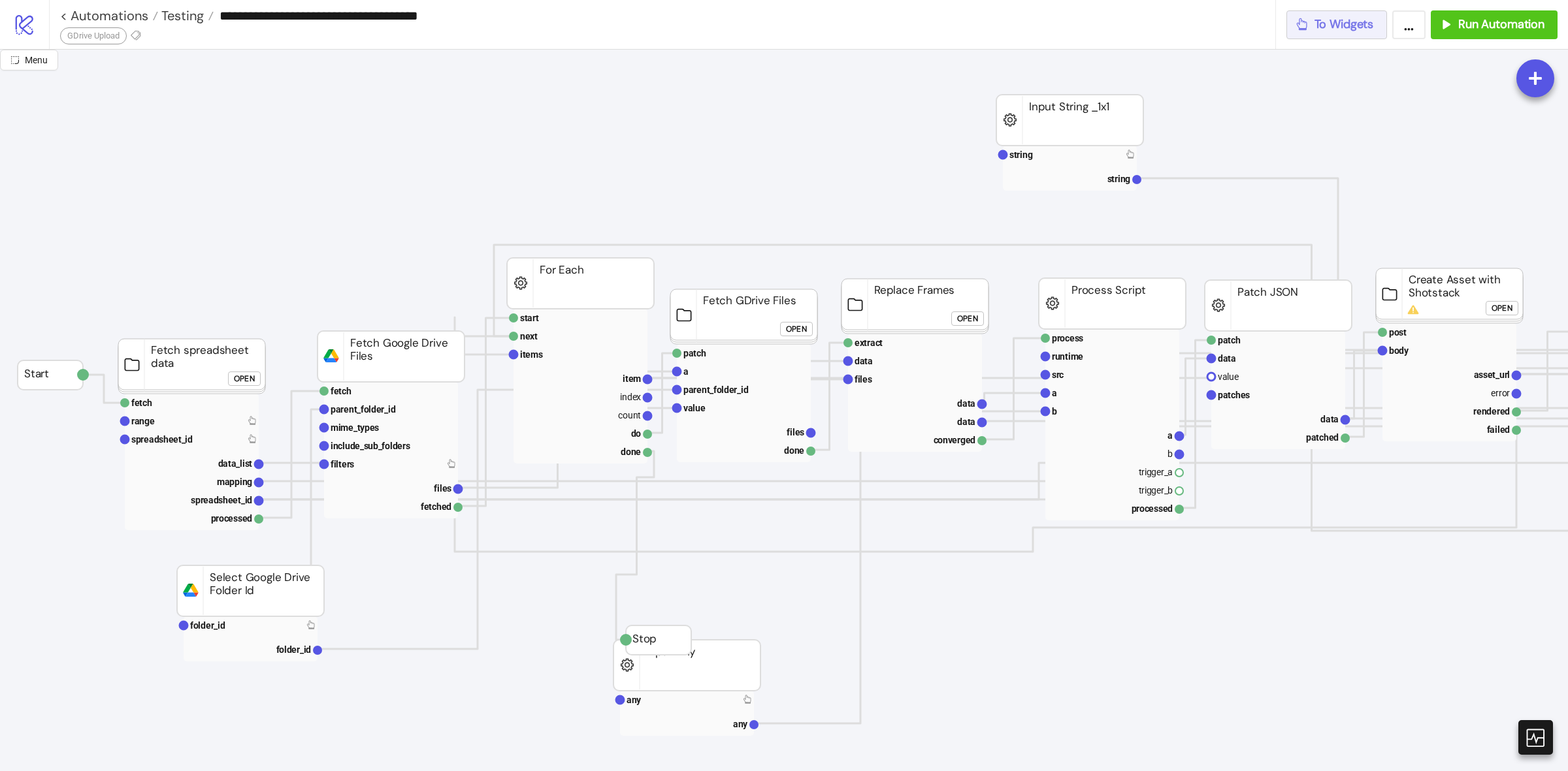
click at [1331, 17] on span "To Widgets" at bounding box center [1343, 24] width 59 height 15
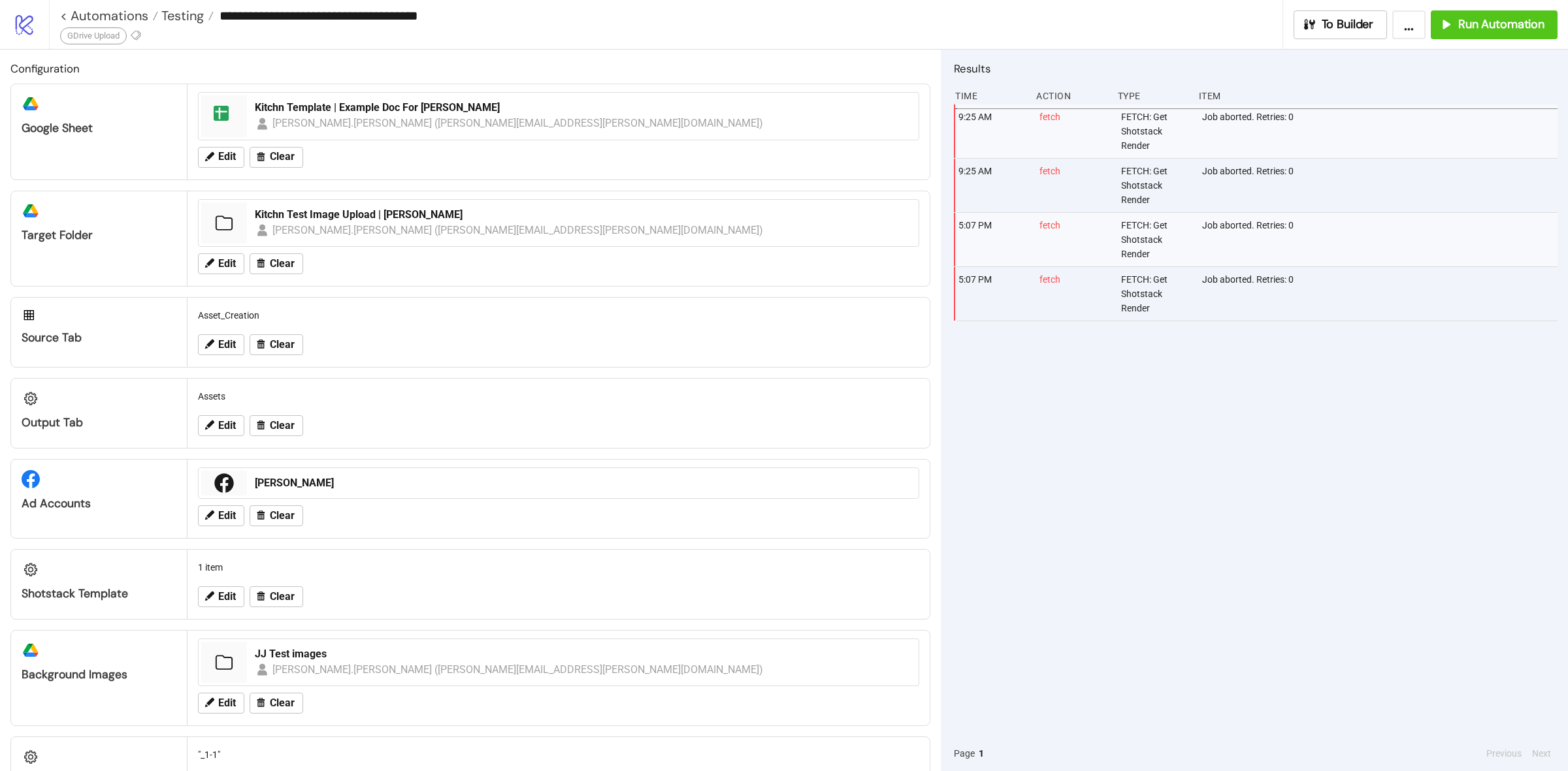
scroll to position [223, 0]
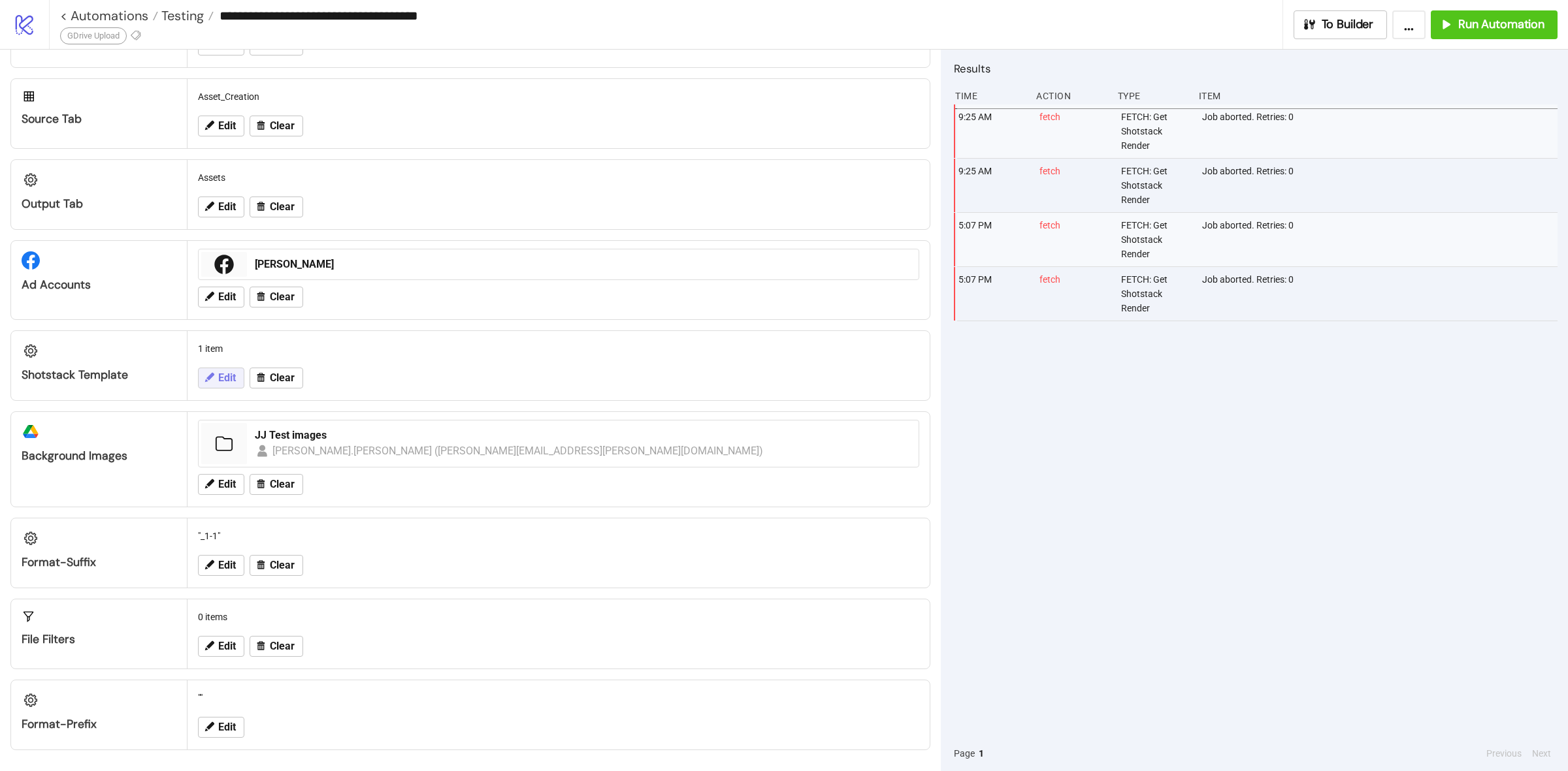
click at [223, 376] on span "Edit" at bounding box center [226, 378] width 17 height 12
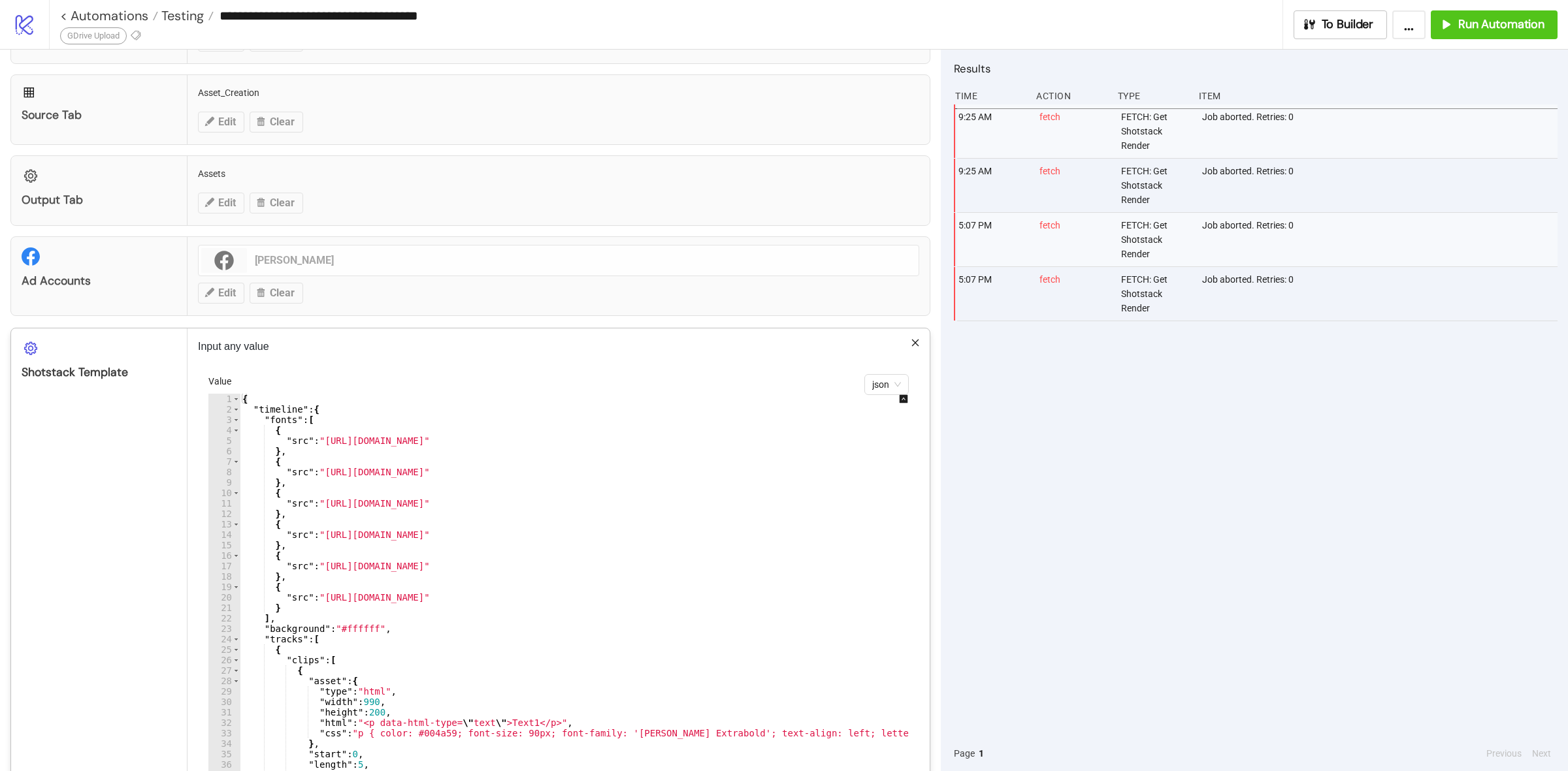
click at [358, 554] on div "{ "timeline" : { "fonts" : [ { "src" : "[URL][DOMAIN_NAME]" } , { "src" : "[URL…" at bounding box center [604, 588] width 729 height 388
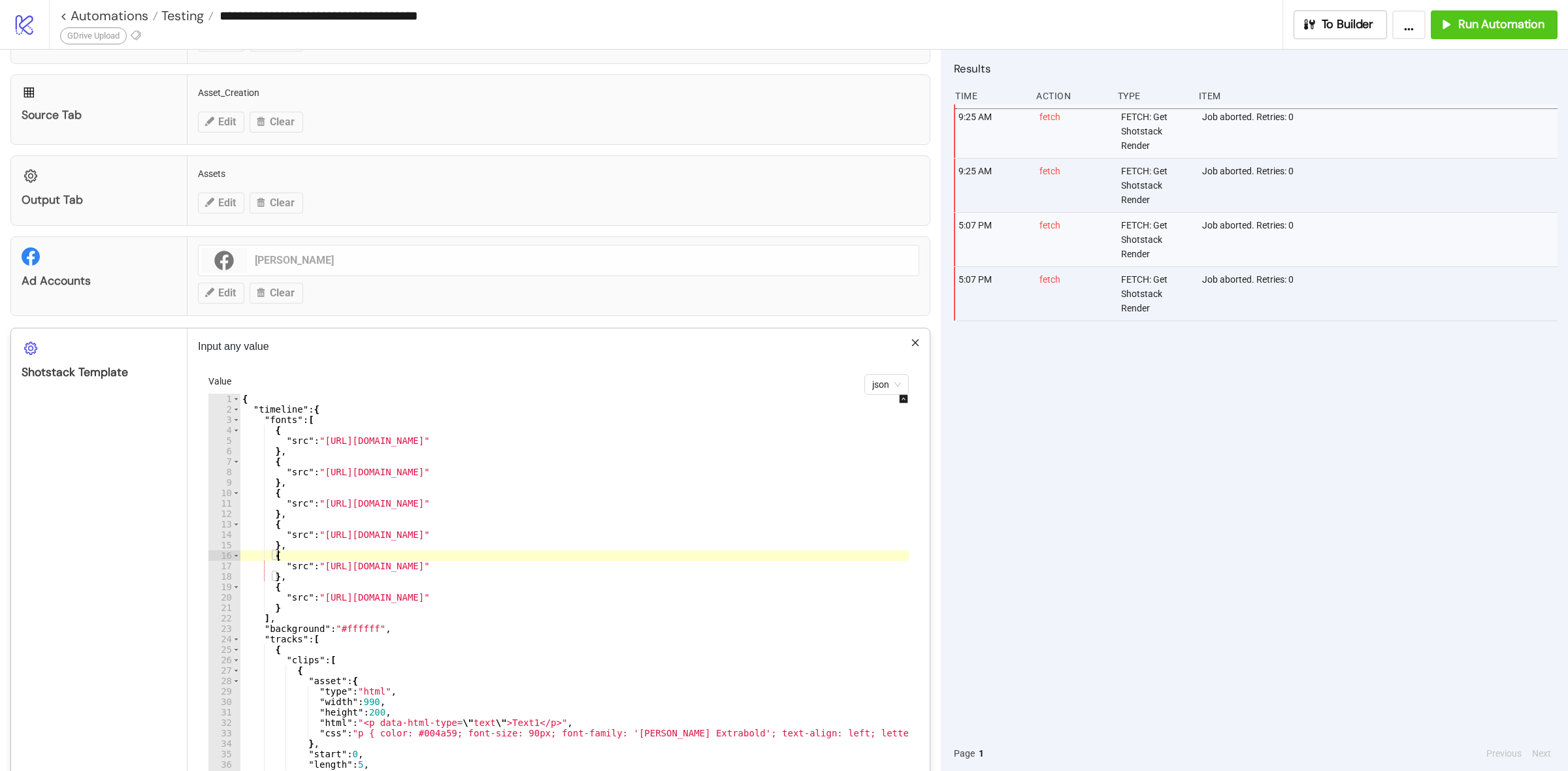
type textarea "* *"
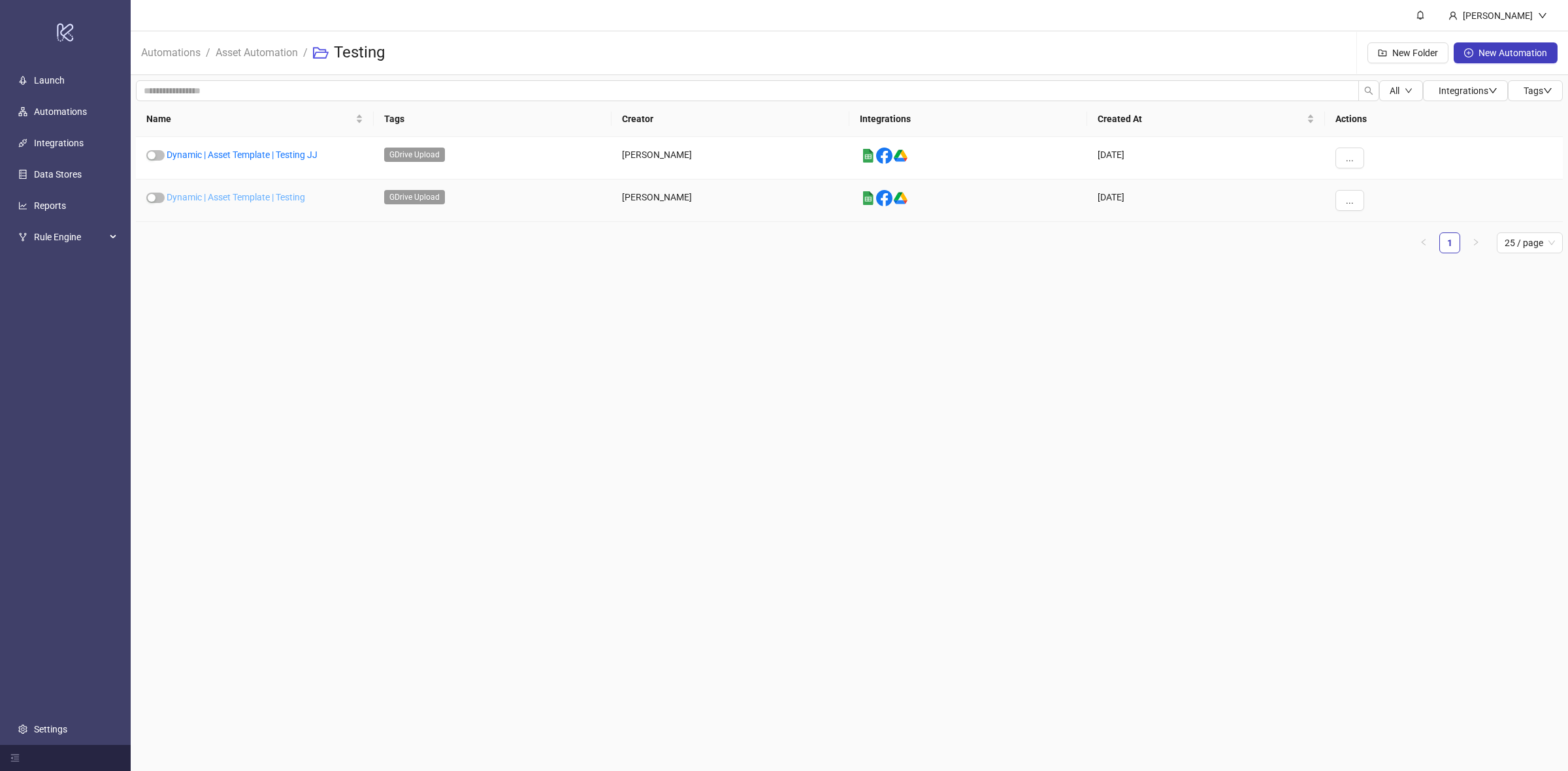
click at [290, 195] on link "Dynamic | Asset Template | Testing" at bounding box center [235, 197] width 138 height 11
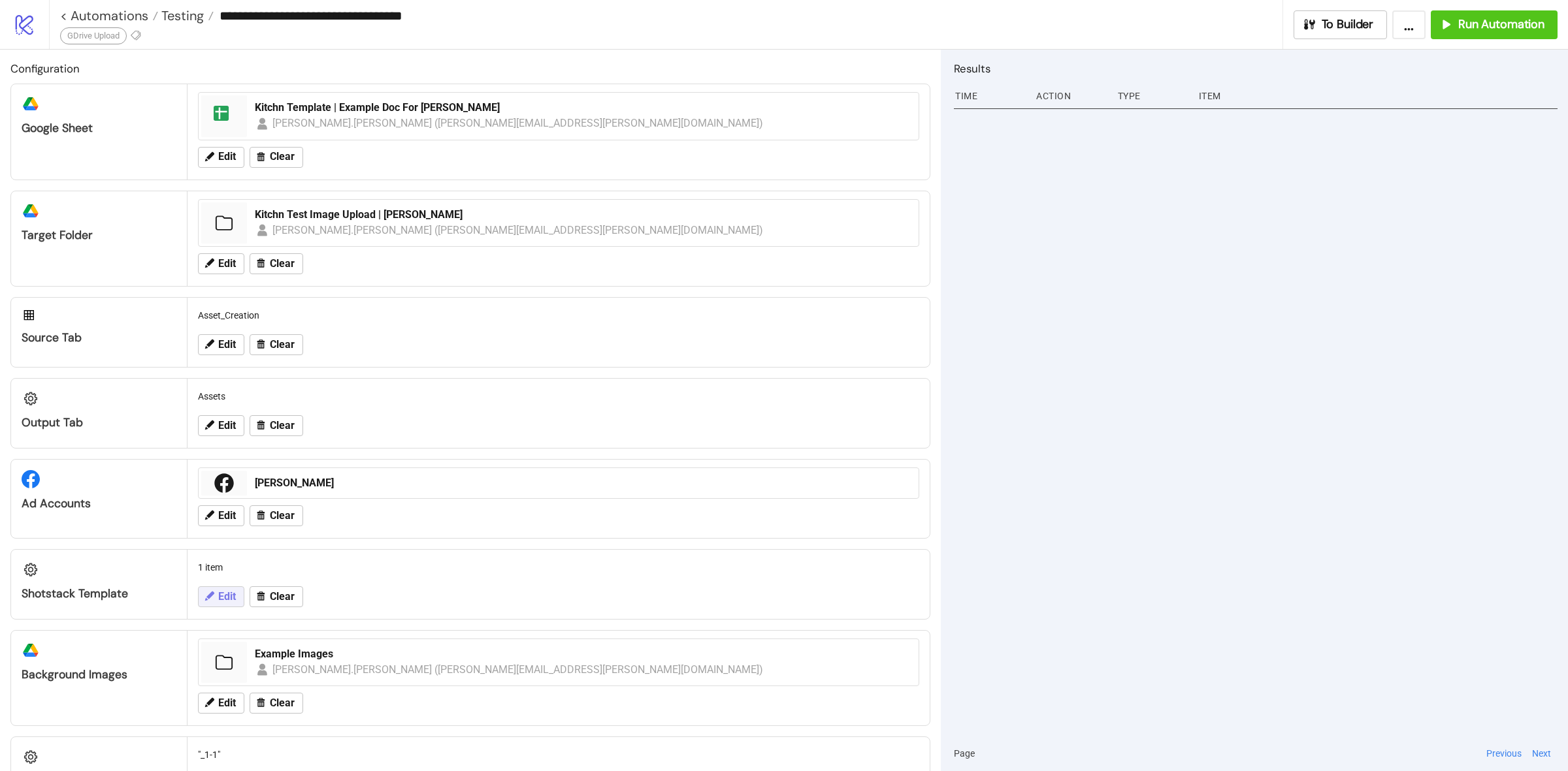
click at [230, 591] on span "Edit" at bounding box center [226, 597] width 17 height 12
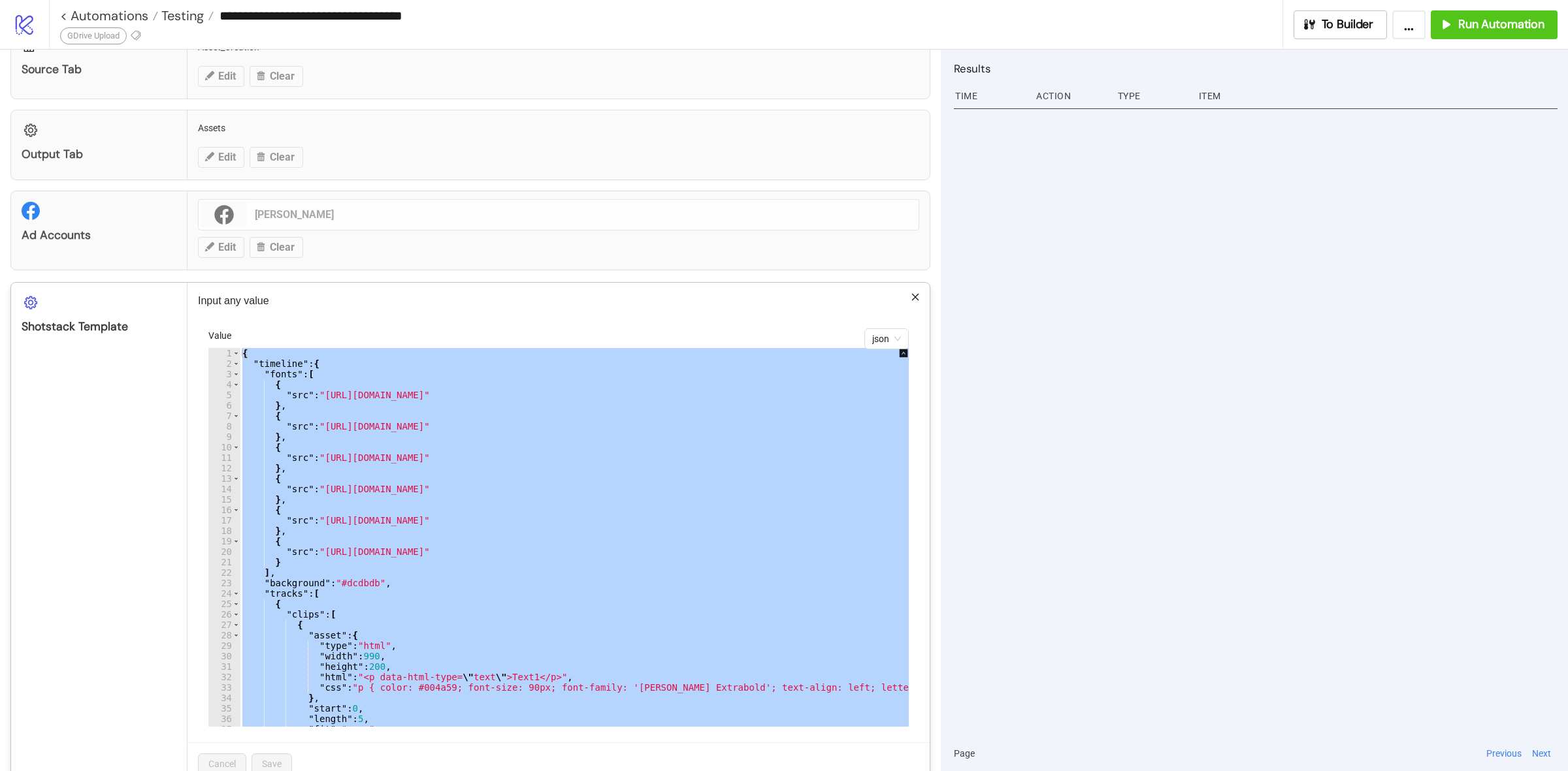
scroll to position [327, 0]
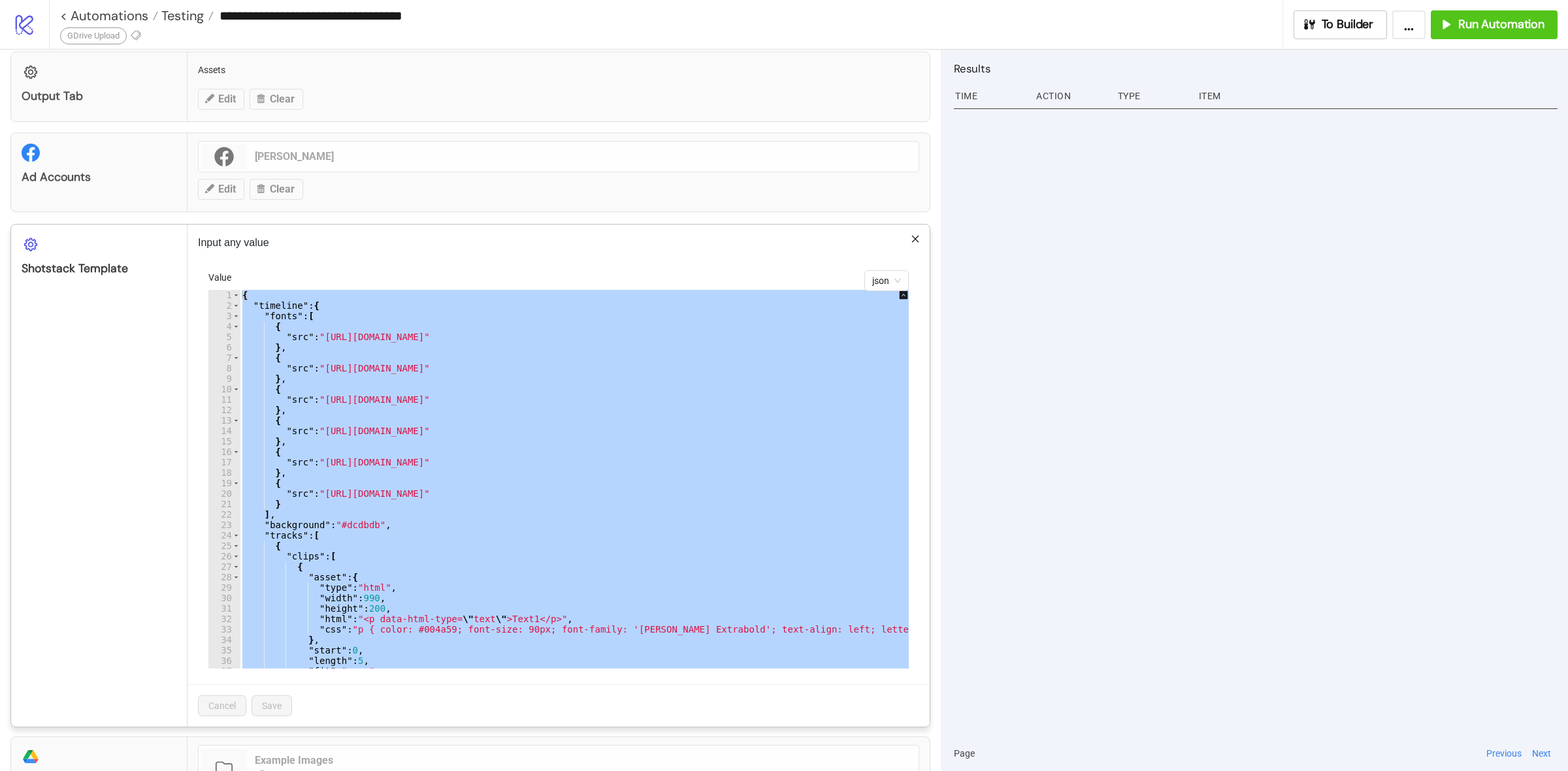
click at [556, 518] on div "{ "timeline" : { "fonts" : [ { "src" : "https://shotstack-ingest-api-v1-sources…" at bounding box center [583, 479] width 687 height 378
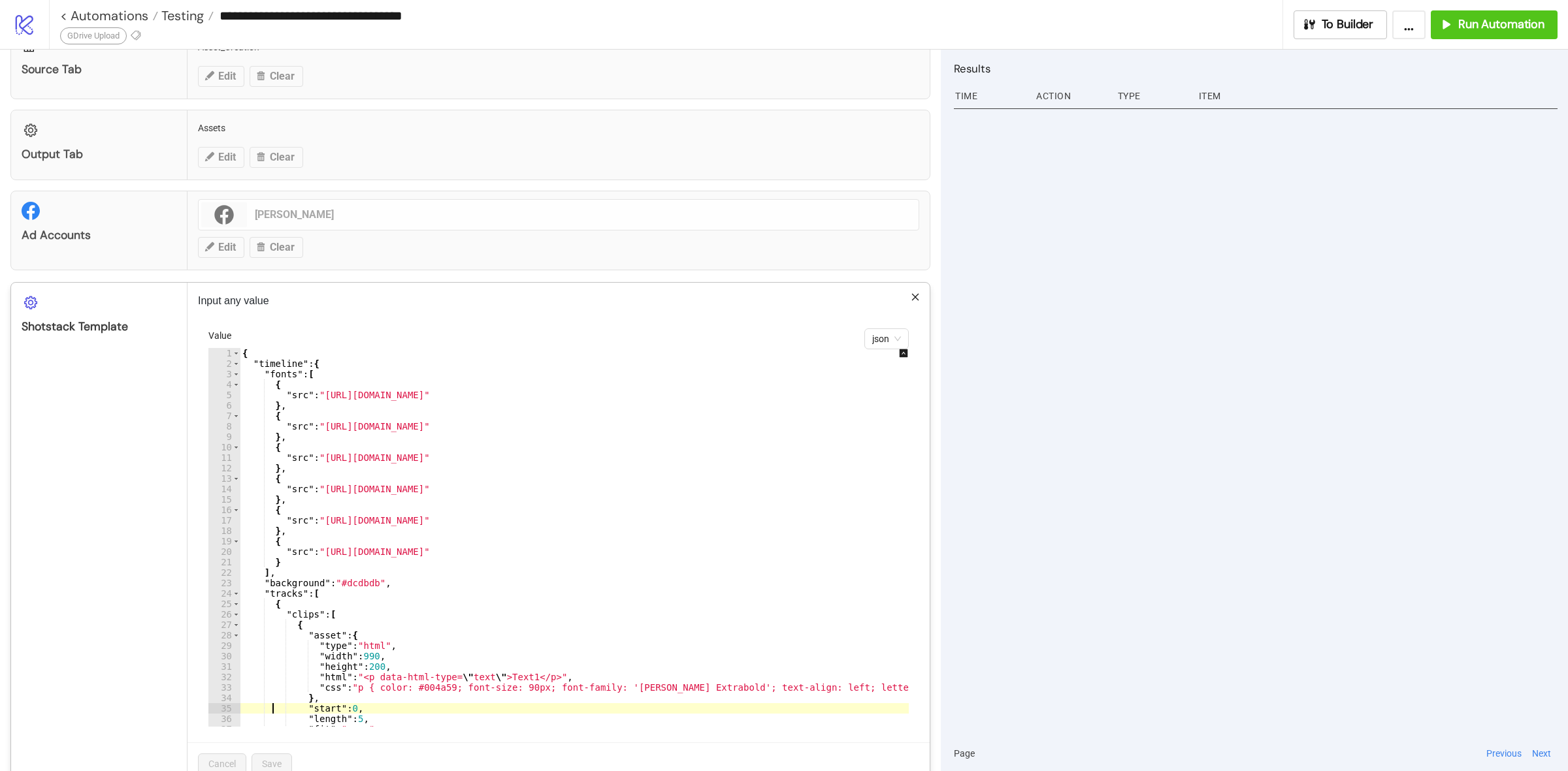
scroll to position [245, 0]
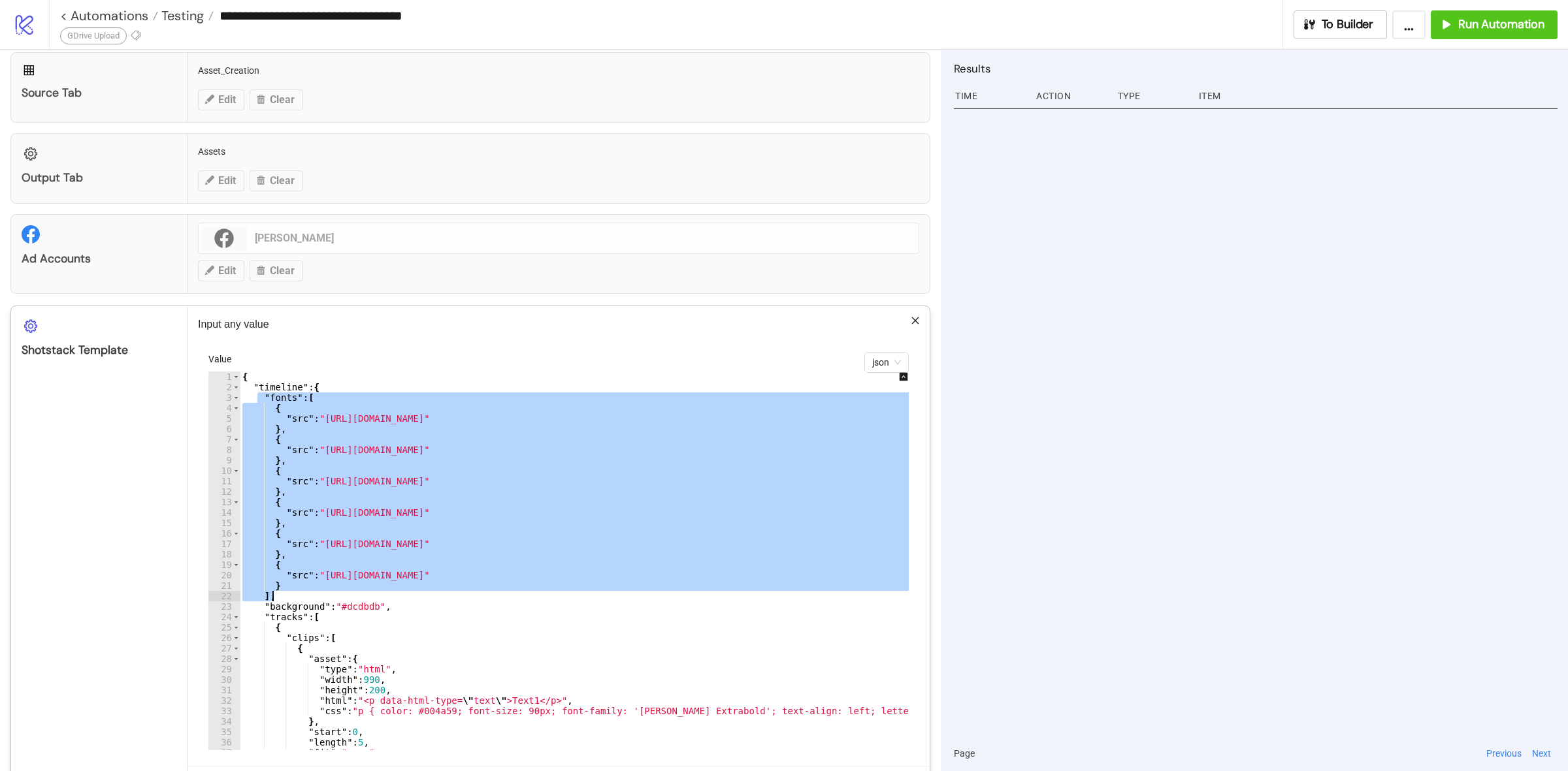
drag, startPoint x: 259, startPoint y: 398, endPoint x: 325, endPoint y: 600, distance: 212.5
click at [325, 600] on div "{ "timeline" : { "fonts" : [ { "src" : "https://shotstack-ingest-api-v1-sources…" at bounding box center [604, 566] width 729 height 388
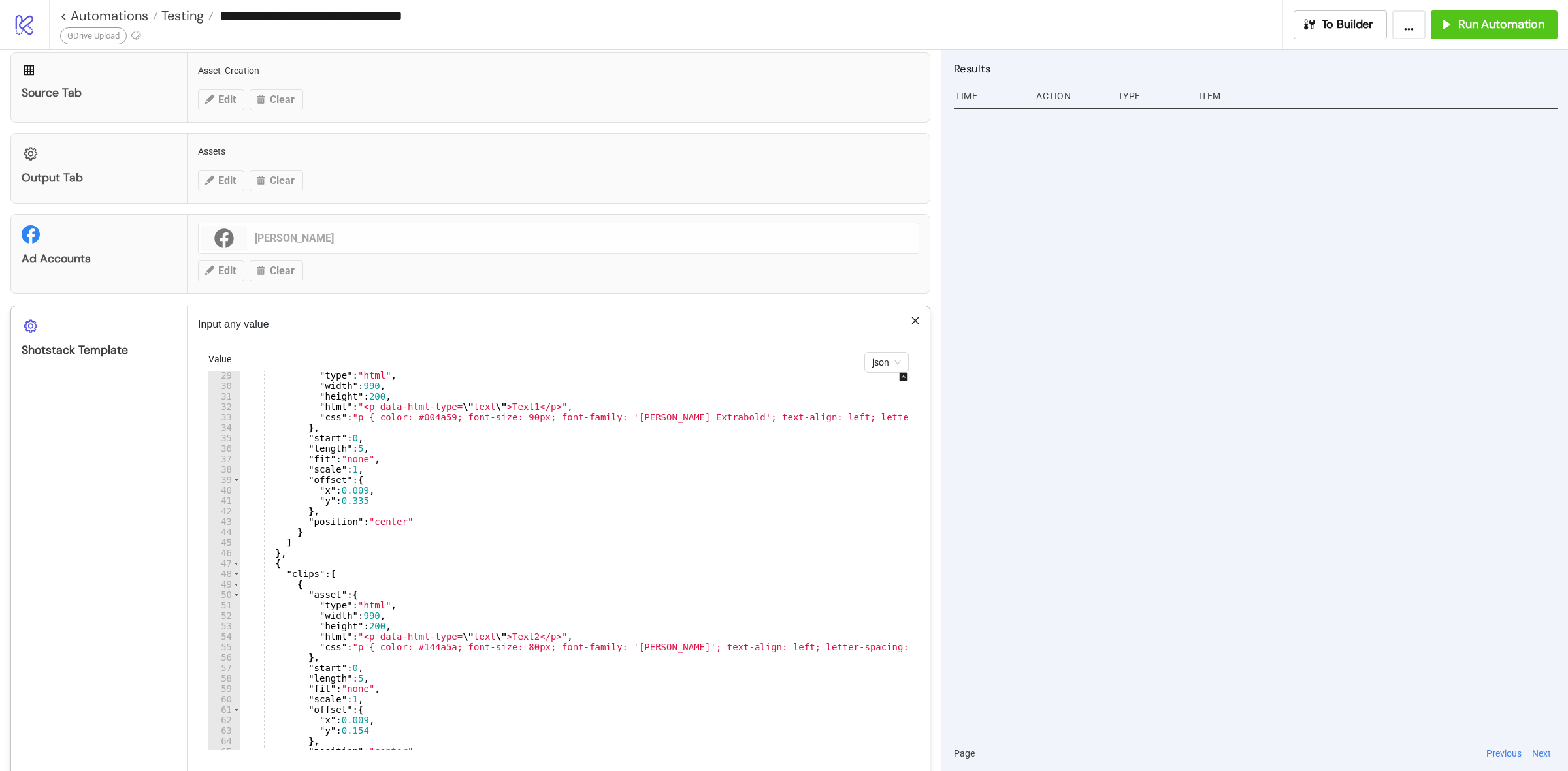
scroll to position [196, 0]
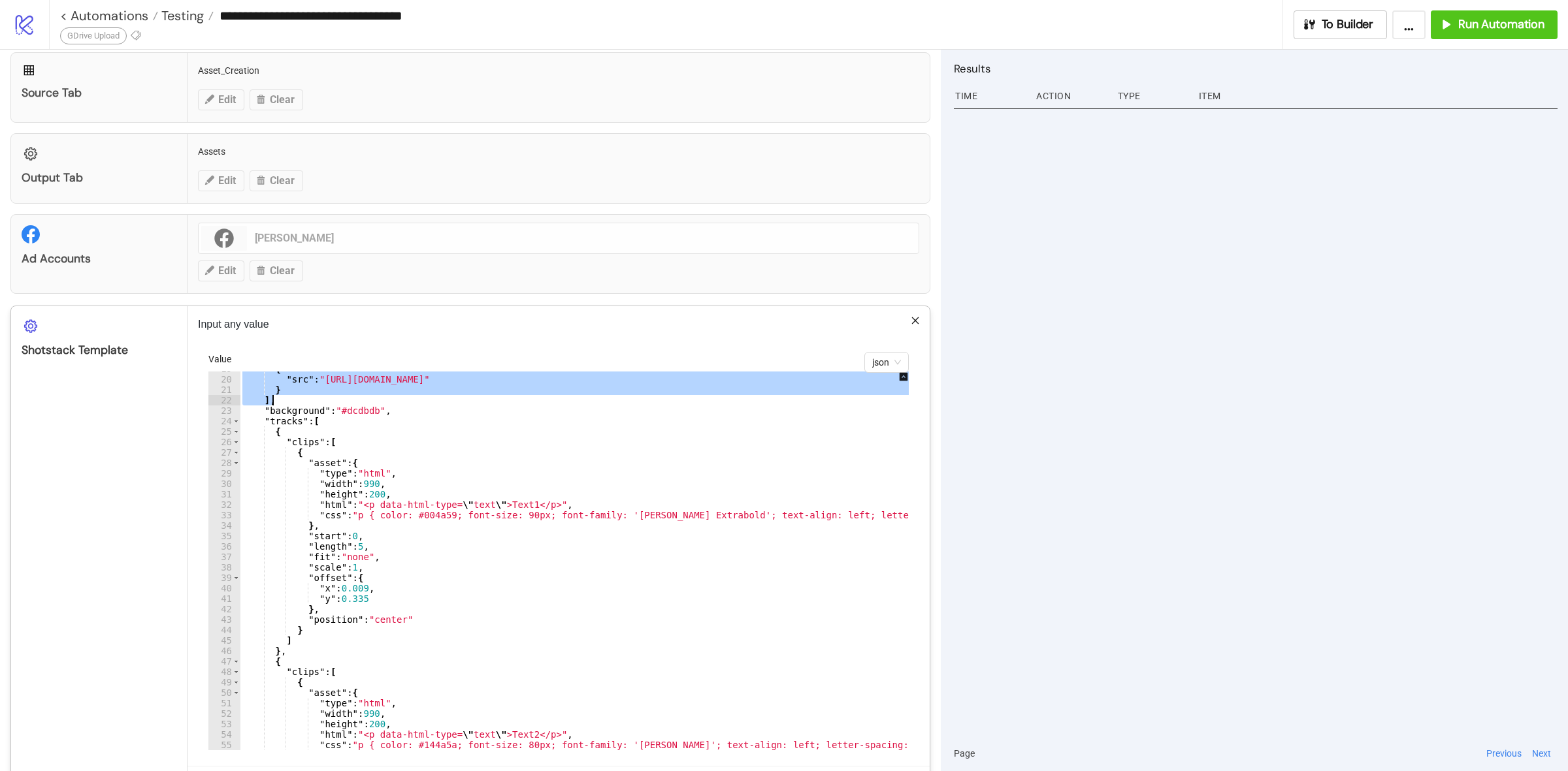
click at [278, 432] on div "{ "src" : "https://shotstack-ingest-api-v1-sources.s3.ap-southeast-2.amazonaws.…" at bounding box center [604, 557] width 729 height 388
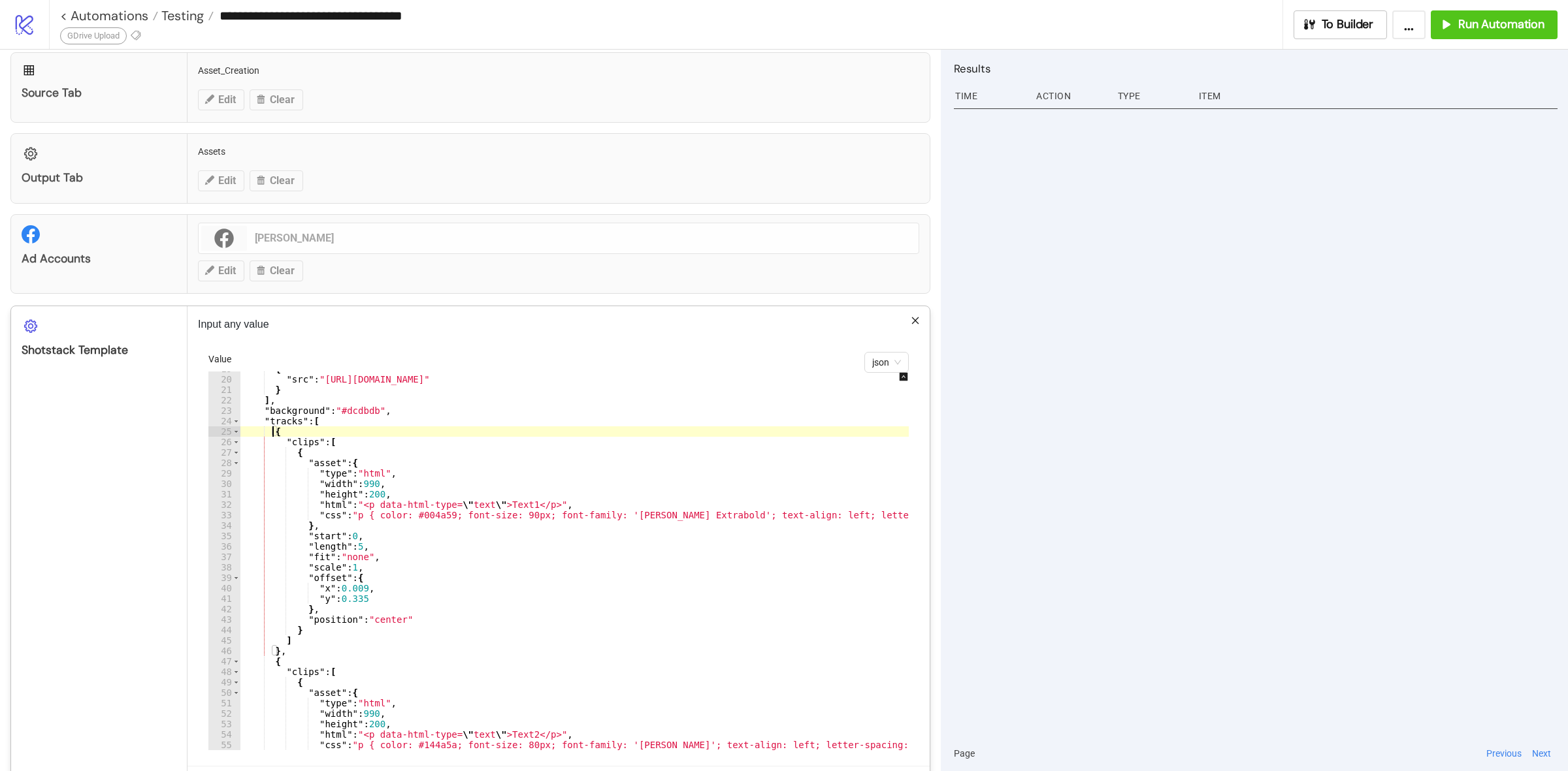
click at [272, 432] on div "{ "src" : "https://shotstack-ingest-api-v1-sources.s3.ap-southeast-2.amazonaws.…" at bounding box center [604, 557] width 729 height 388
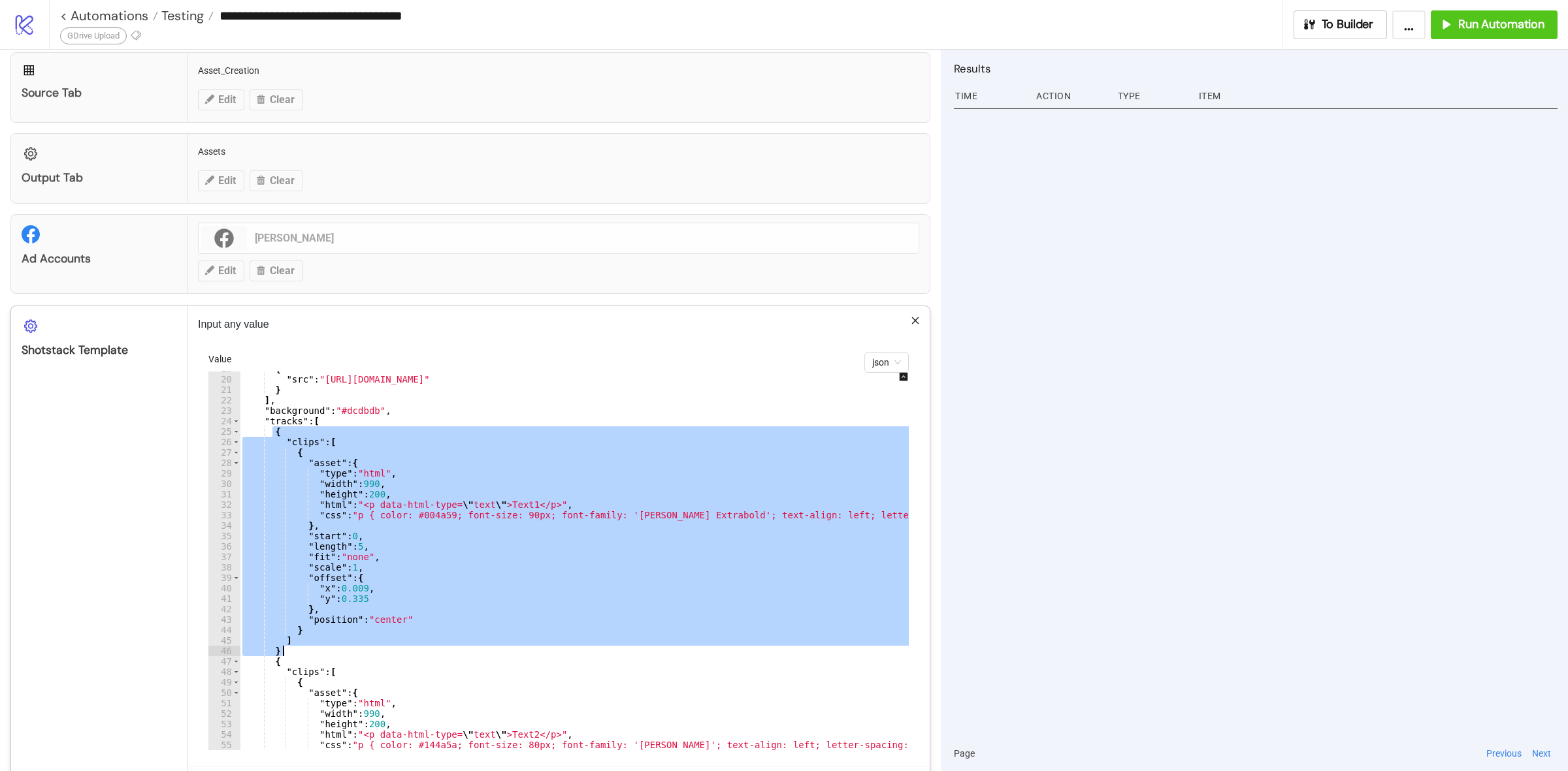
drag, startPoint x: 271, startPoint y: 432, endPoint x: 378, endPoint y: 654, distance: 246.4
click at [378, 654] on div "{ "src" : "https://shotstack-ingest-api-v1-sources.s3.ap-southeast-2.amazonaws.…" at bounding box center [604, 557] width 729 height 388
type textarea "* ********"
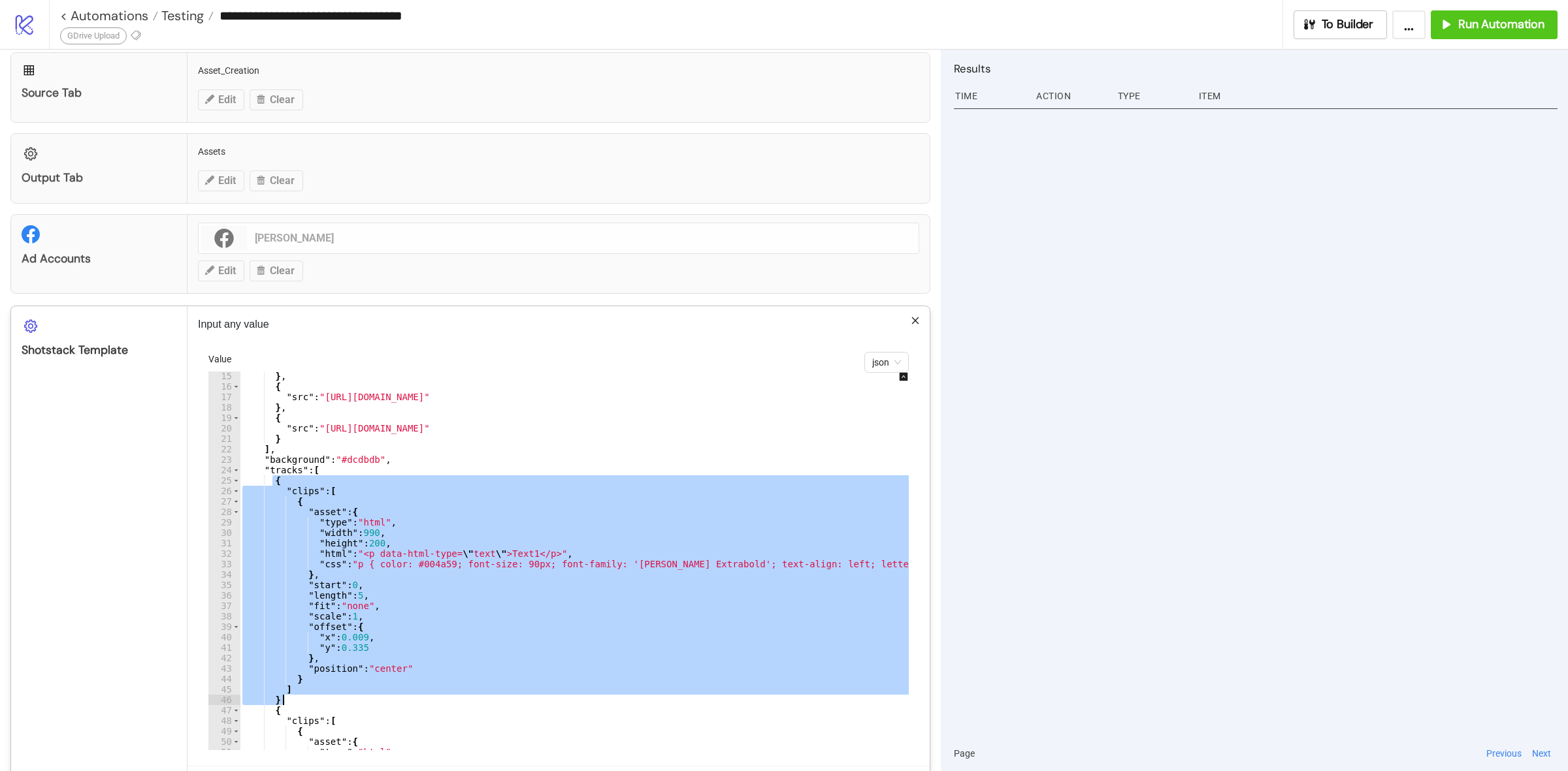
scroll to position [147, 0]
click at [1326, 26] on span "To Builder" at bounding box center [1348, 24] width 52 height 15
